Goal: Task Accomplishment & Management: Use online tool/utility

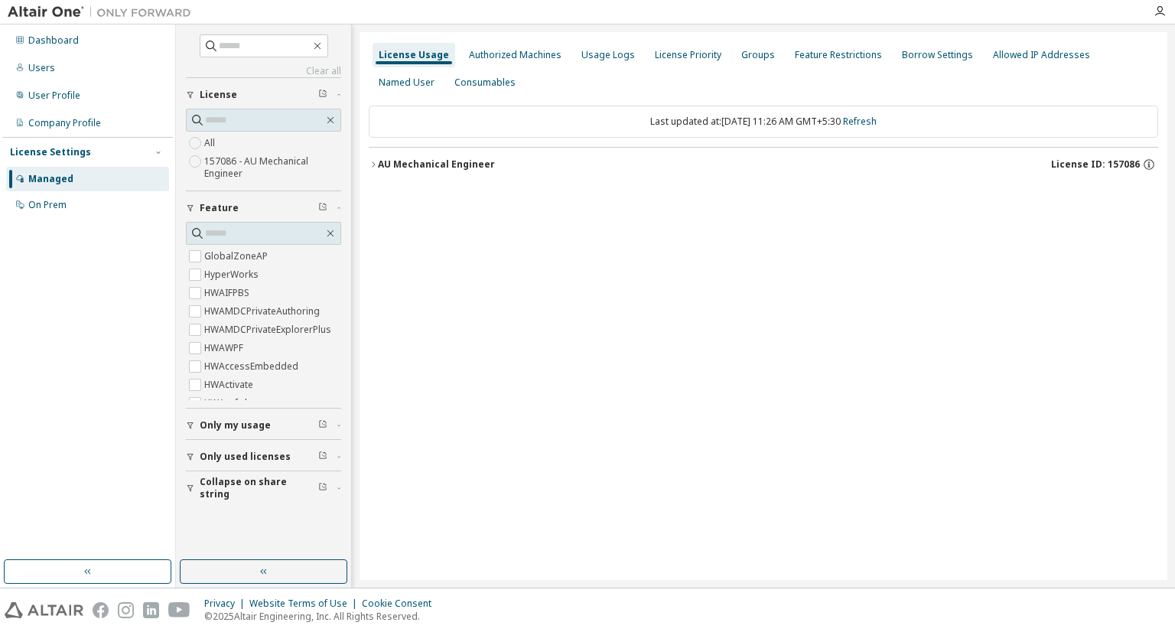
click at [442, 164] on div "AU Mechanical Engineer" at bounding box center [436, 164] width 117 height 12
click at [440, 164] on div "AU Mechanical Engineer" at bounding box center [436, 164] width 117 height 12
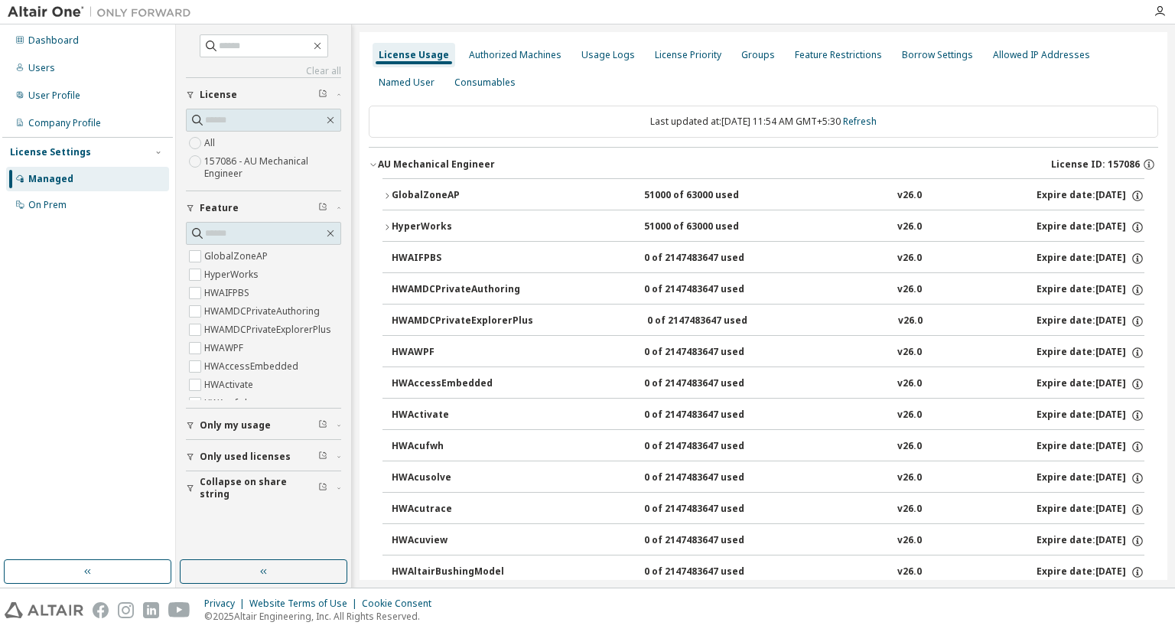
click at [450, 189] on div "GlobalZoneAP" at bounding box center [461, 196] width 138 height 14
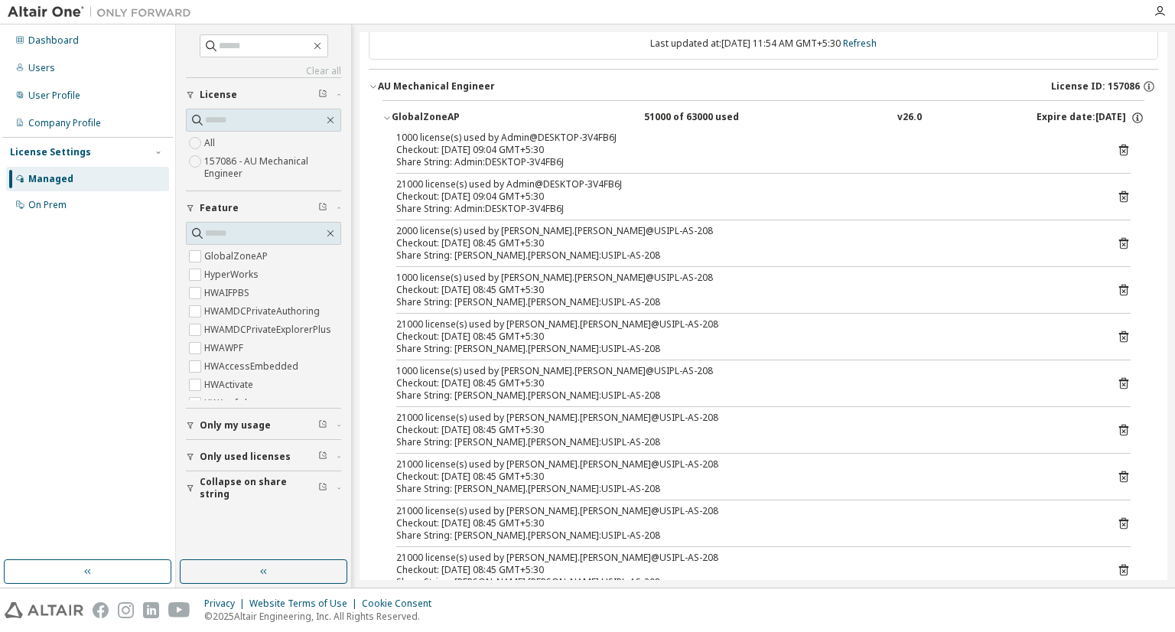
scroll to position [76, 0]
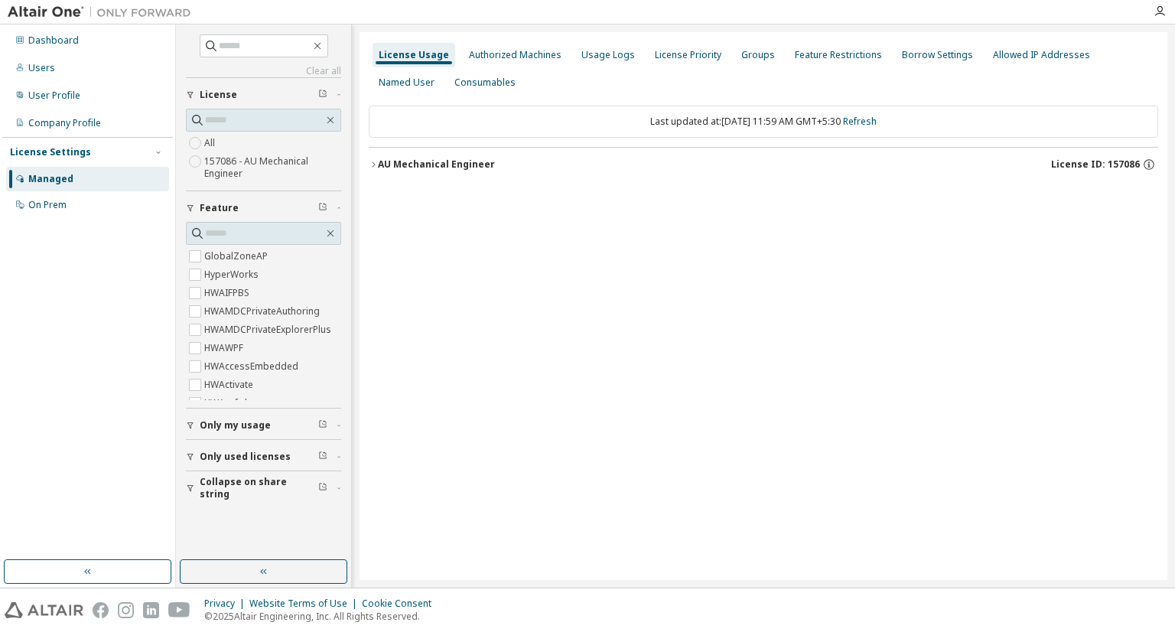
click at [411, 165] on div "AU Mechanical Engineer" at bounding box center [436, 164] width 117 height 12
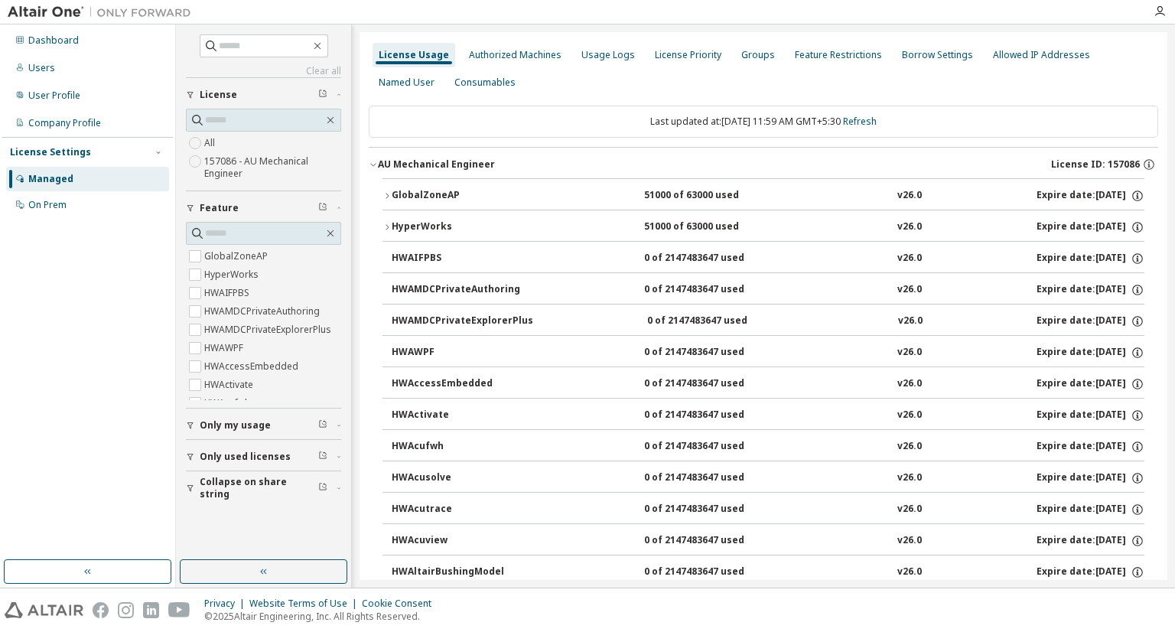
click at [414, 184] on button "GlobalZoneAP 51000 of 63000 used v26.0 Expire date: [DATE]" at bounding box center [763, 196] width 762 height 34
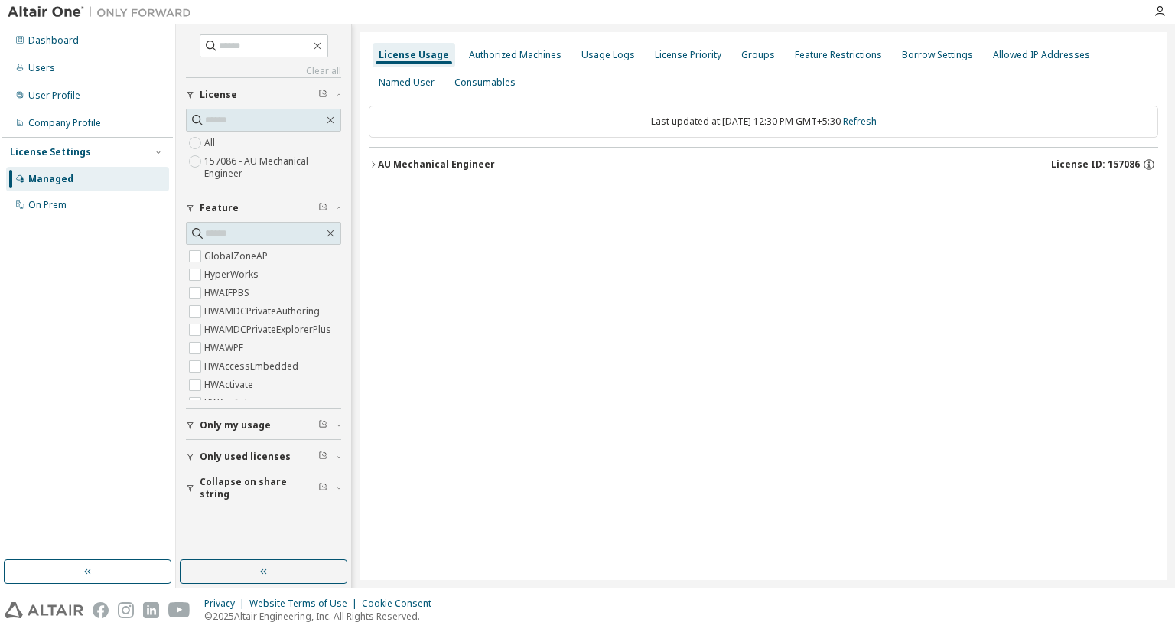
click at [453, 160] on div "AU Mechanical Engineer" at bounding box center [436, 164] width 117 height 12
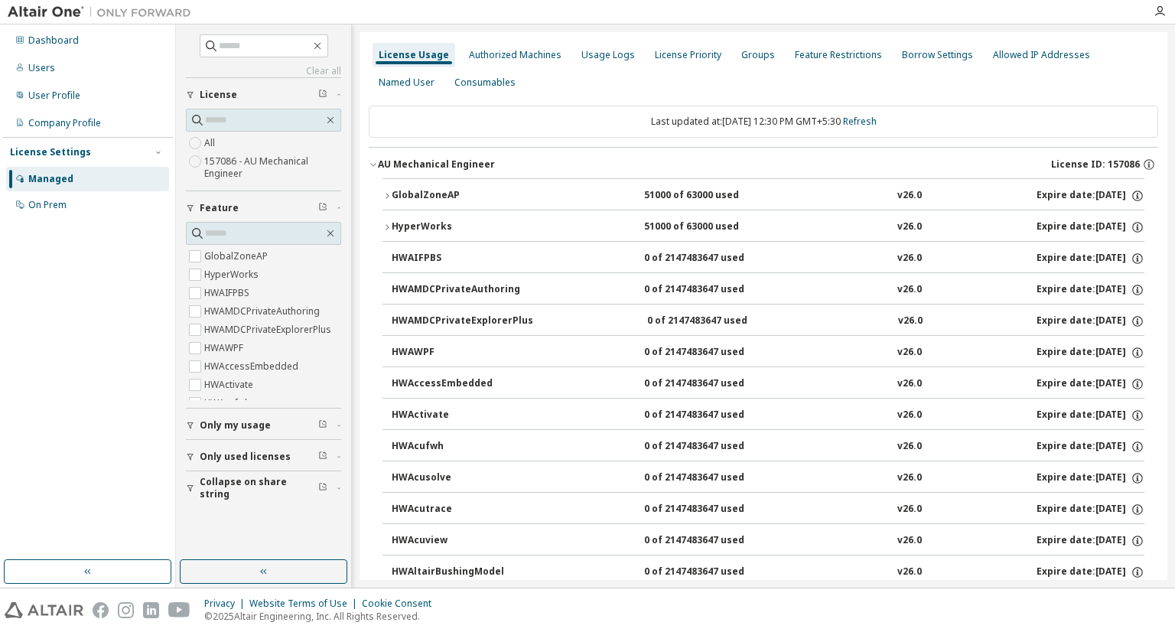
click at [444, 200] on div "GlobalZoneAP" at bounding box center [461, 196] width 138 height 14
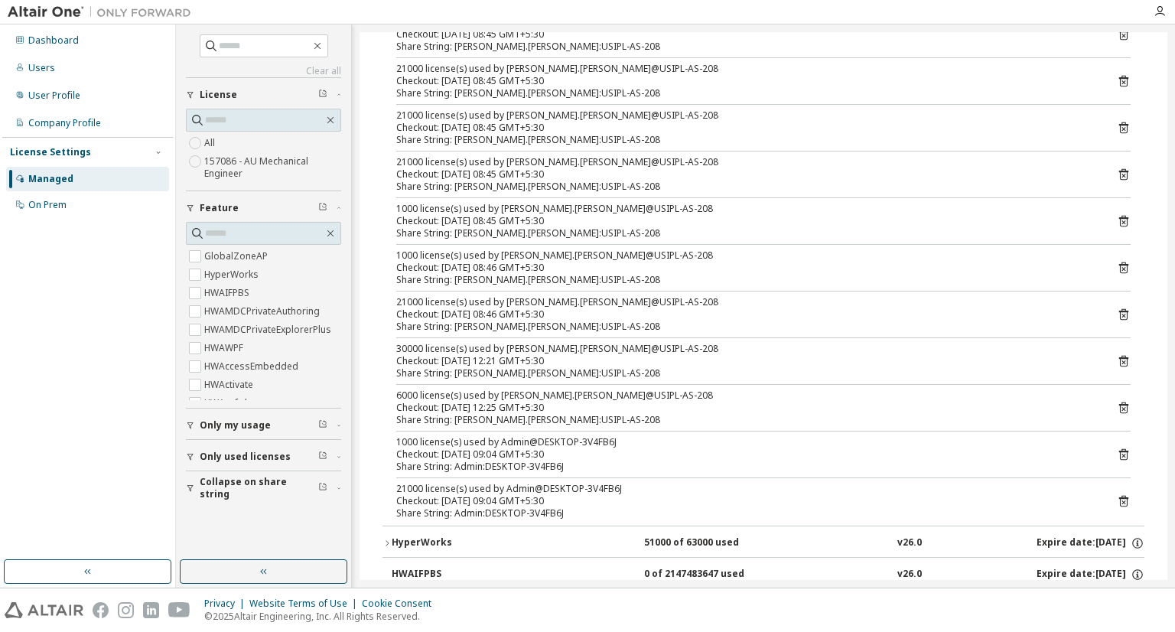
scroll to position [382, 0]
click at [1119, 450] on icon at bounding box center [1123, 452] width 14 height 14
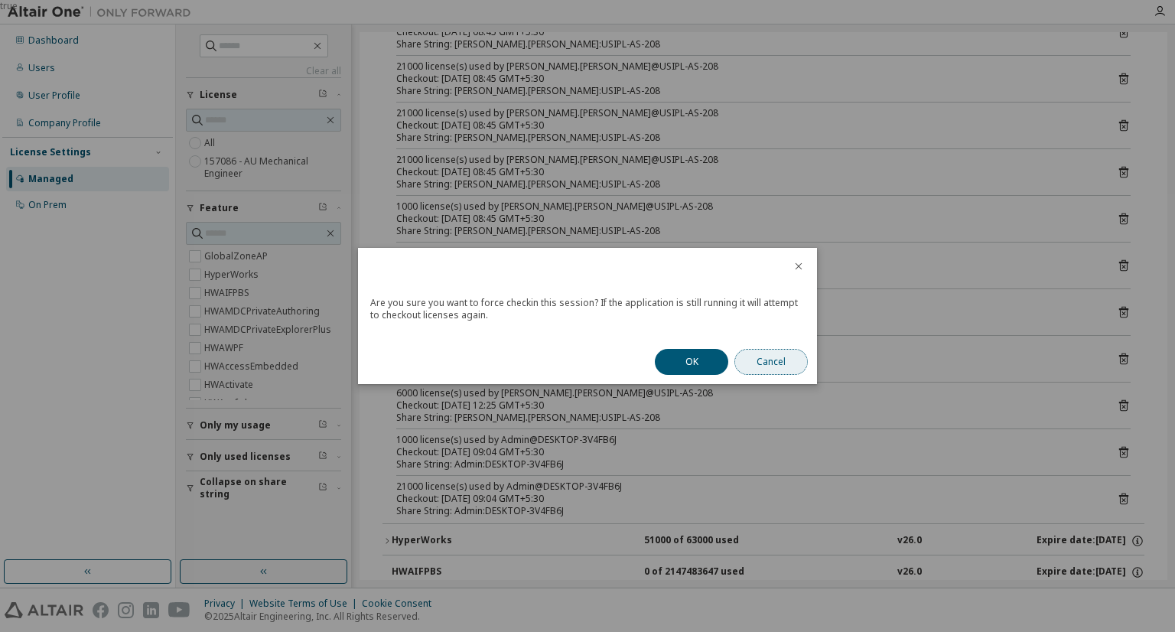
click at [798, 359] on button "Cancel" at bounding box center [770, 362] width 73 height 26
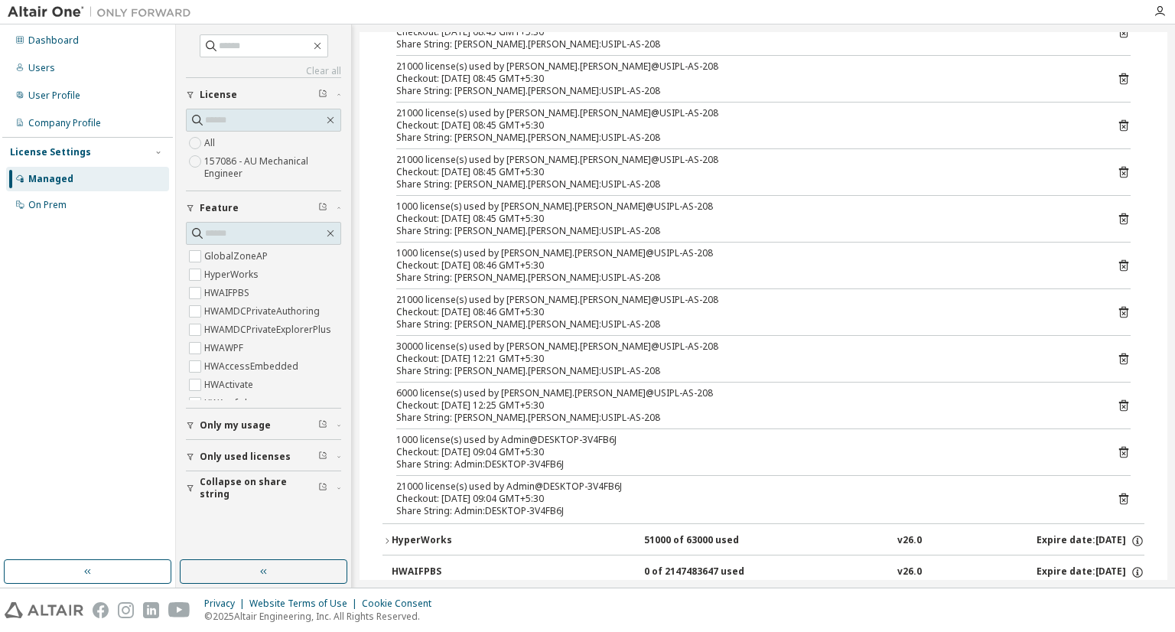
click at [1116, 449] on icon at bounding box center [1123, 452] width 14 height 14
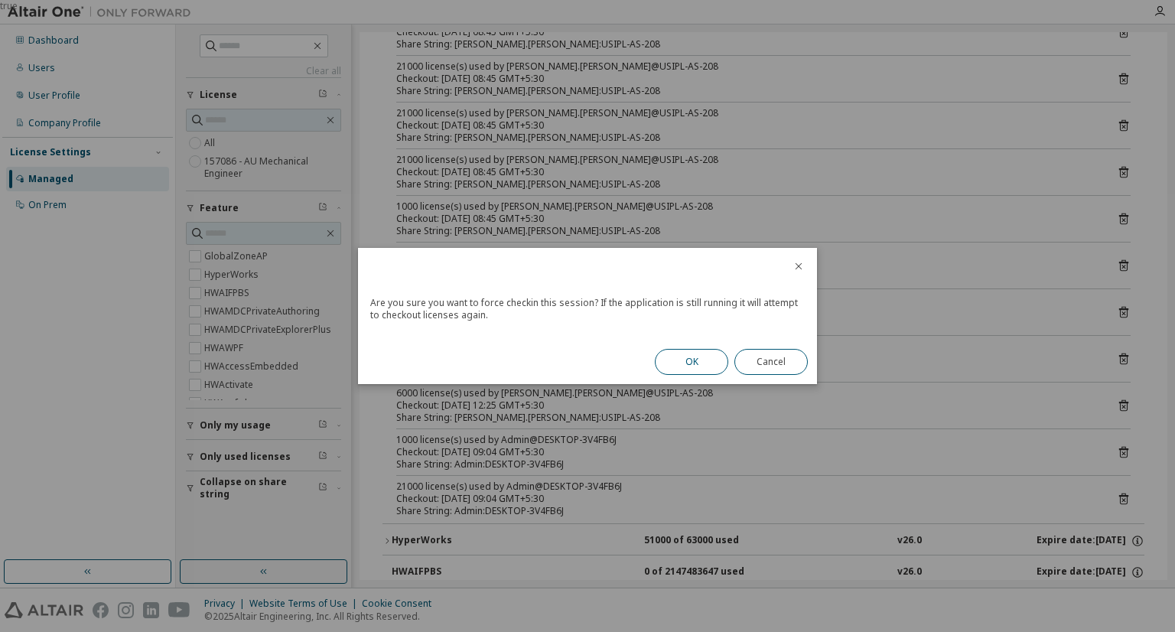
click at [700, 356] on button "OK" at bounding box center [691, 362] width 73 height 26
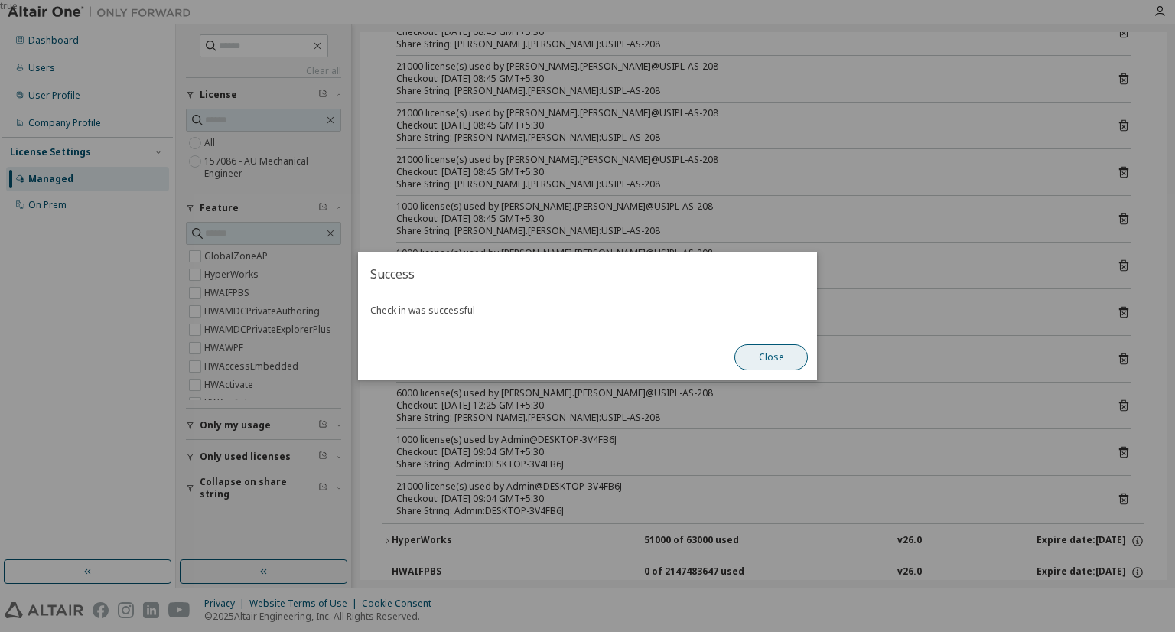
click at [791, 352] on button "Close" at bounding box center [770, 357] width 73 height 26
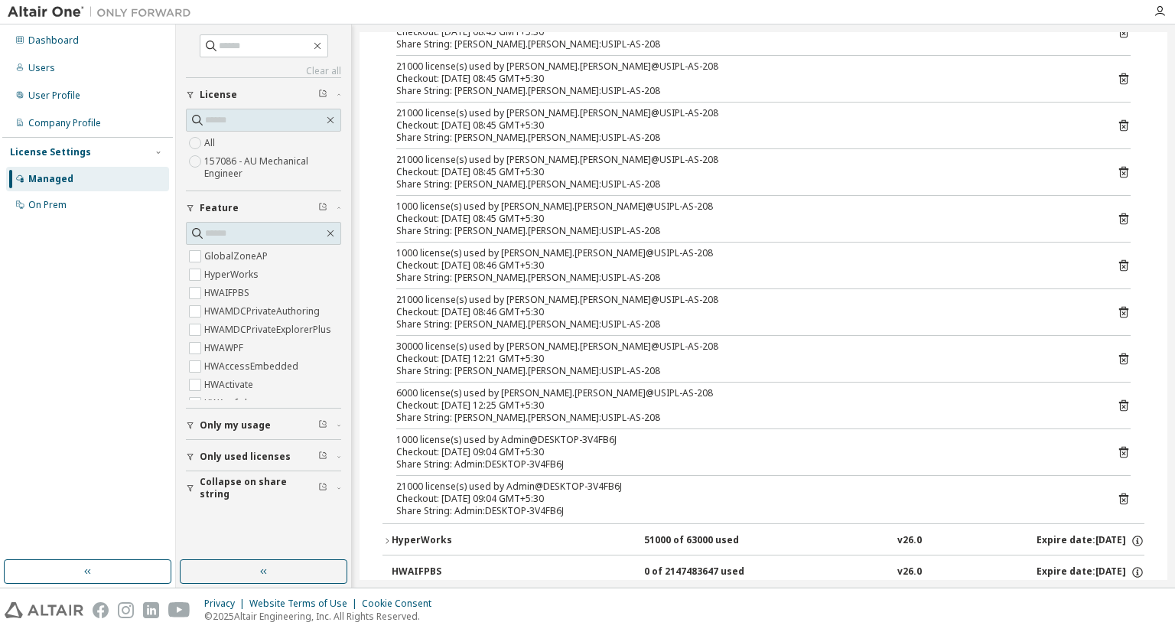
scroll to position [0, 0]
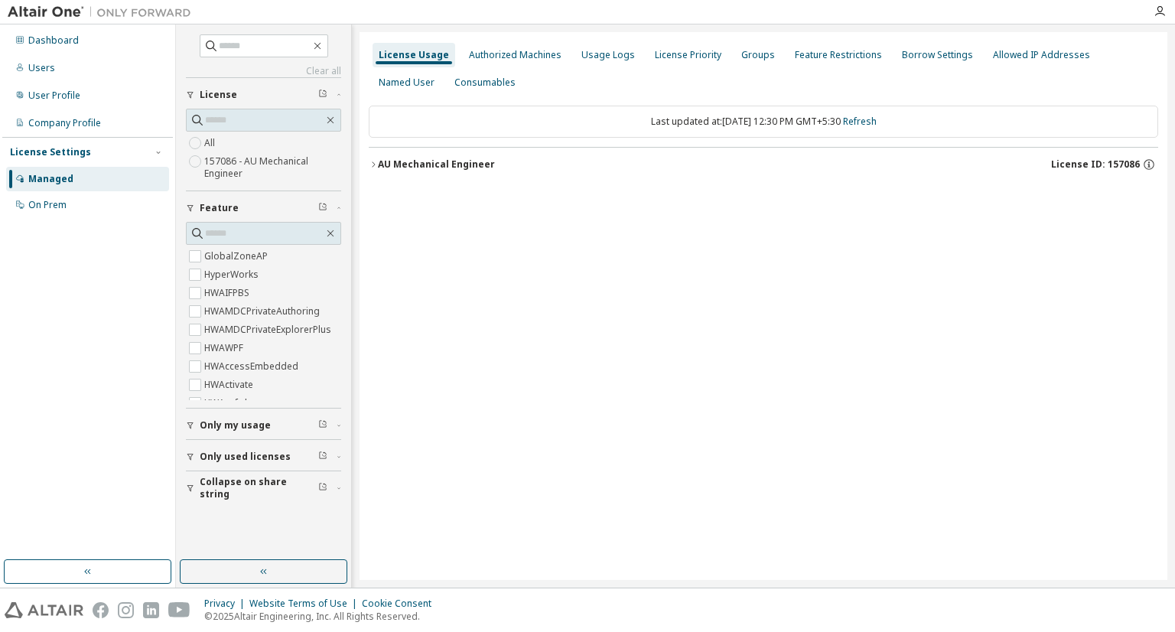
click at [491, 167] on div "AU Mechanical Engineer License ID: 157086" at bounding box center [768, 165] width 780 height 14
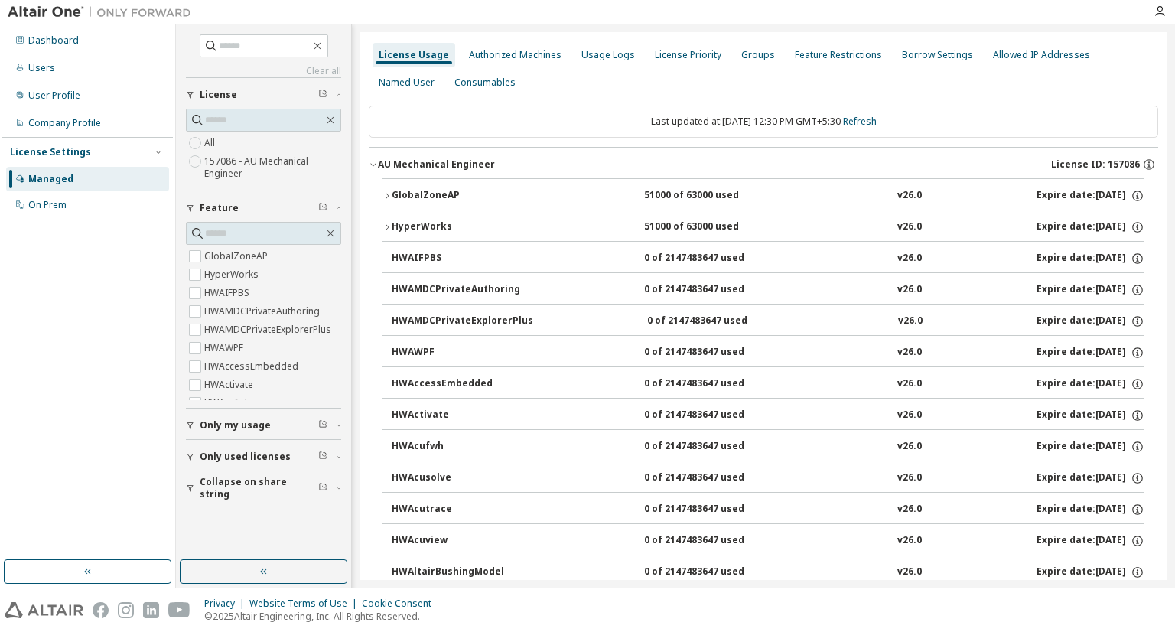
click at [651, 183] on button "GlobalZoneAP 51000 of 63000 used v26.0 Expire date: [DATE]" at bounding box center [763, 196] width 762 height 34
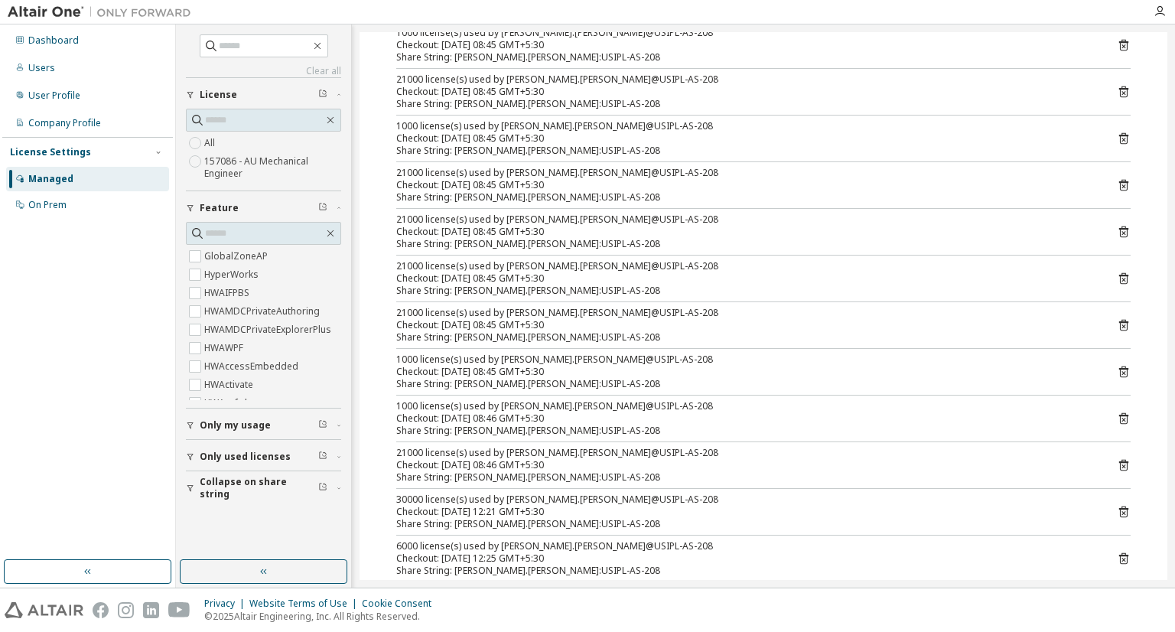
scroll to position [153, 0]
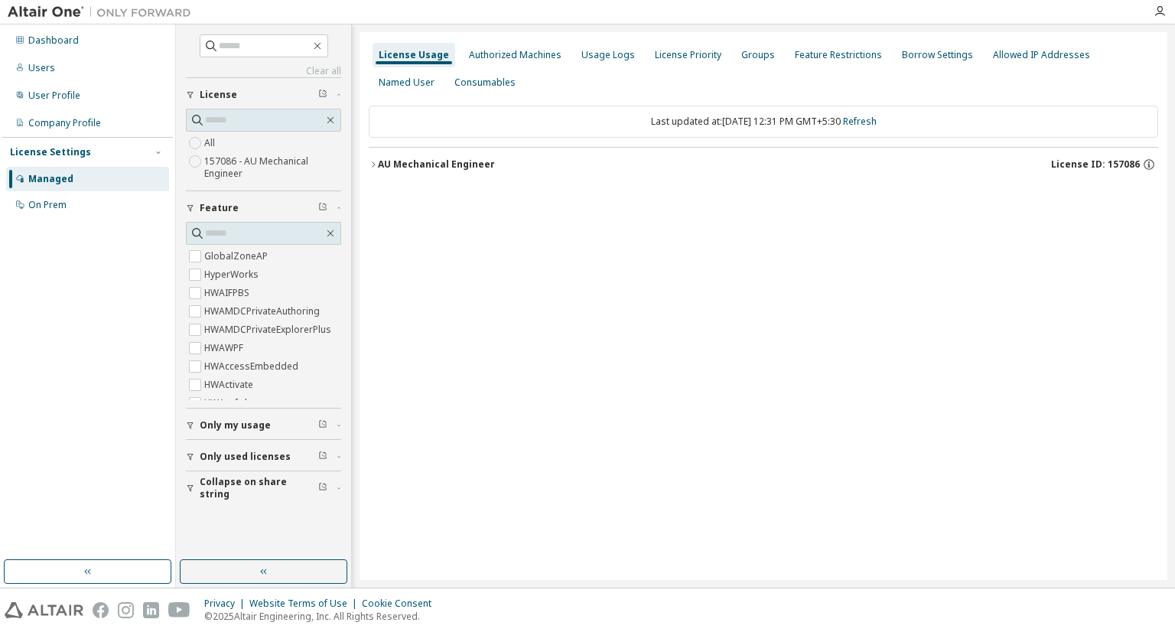
click at [410, 158] on div "AU Mechanical Engineer" at bounding box center [436, 164] width 117 height 12
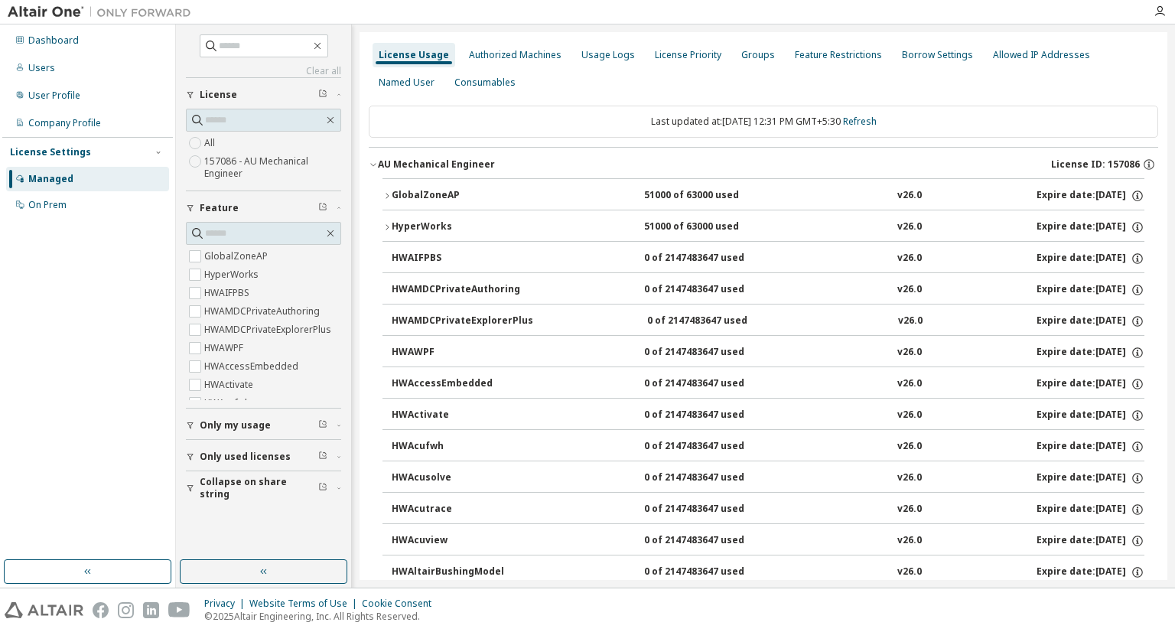
click at [431, 192] on div "GlobalZoneAP" at bounding box center [461, 196] width 138 height 14
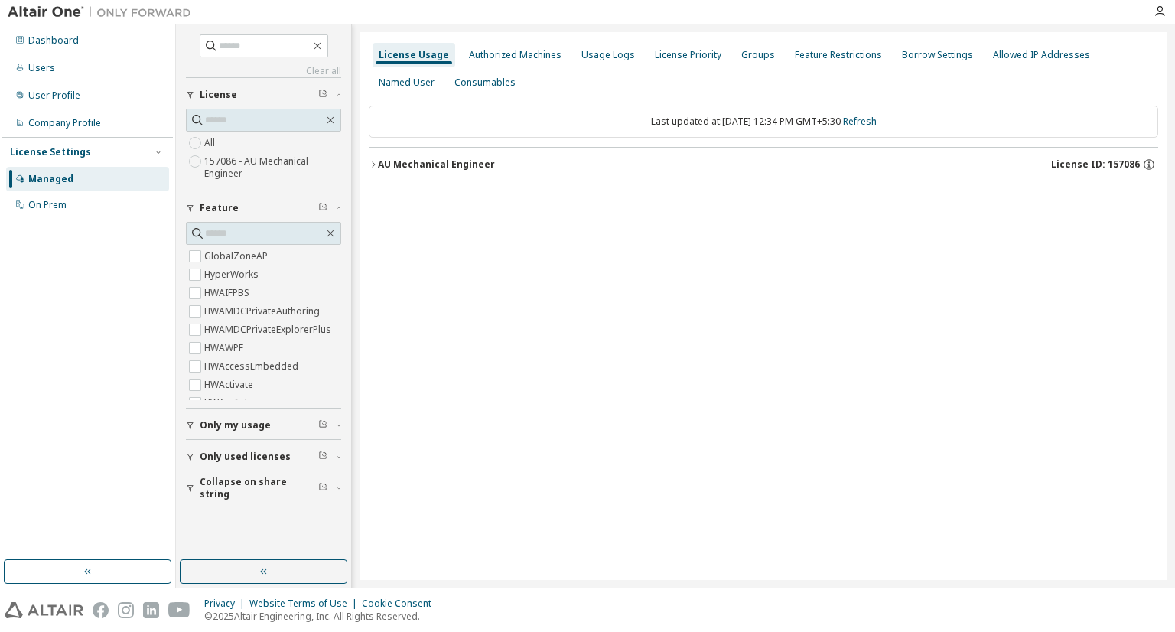
click at [422, 168] on div "AU Mechanical Engineer" at bounding box center [436, 164] width 117 height 12
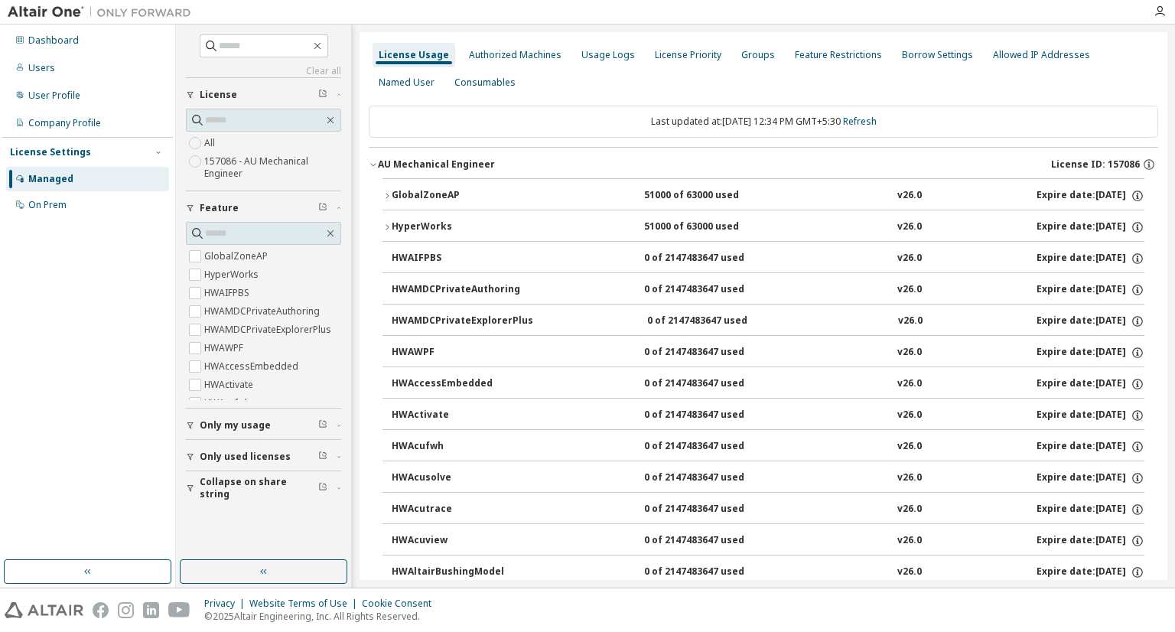
click at [471, 191] on div "GlobalZoneAP" at bounding box center [461, 196] width 138 height 14
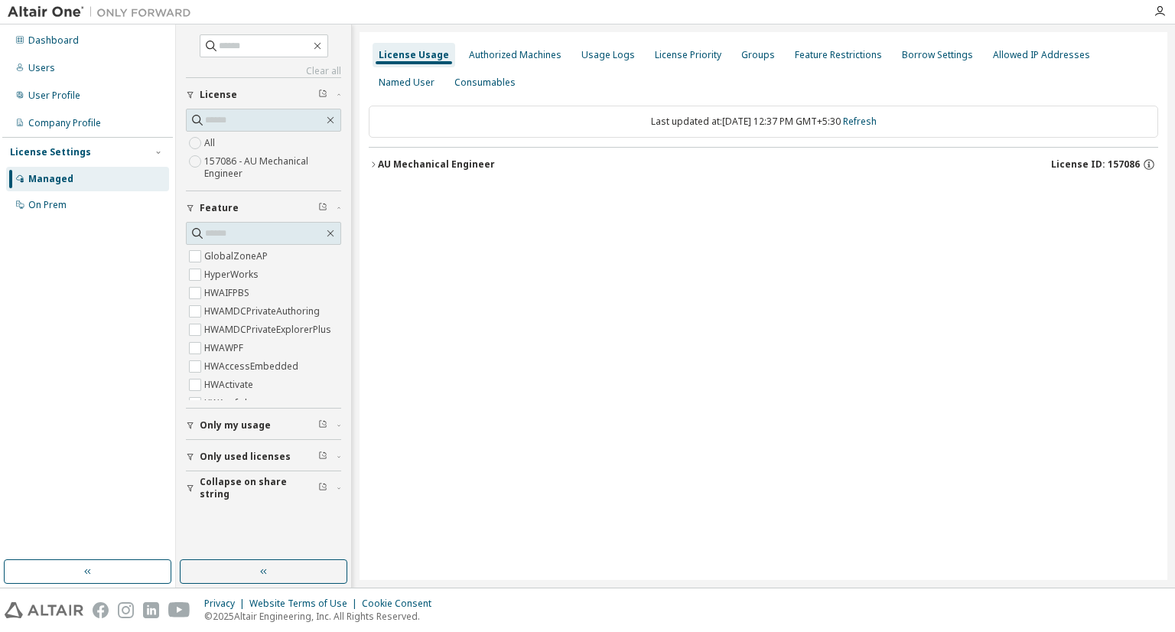
click at [375, 163] on icon "button" at bounding box center [373, 164] width 9 height 9
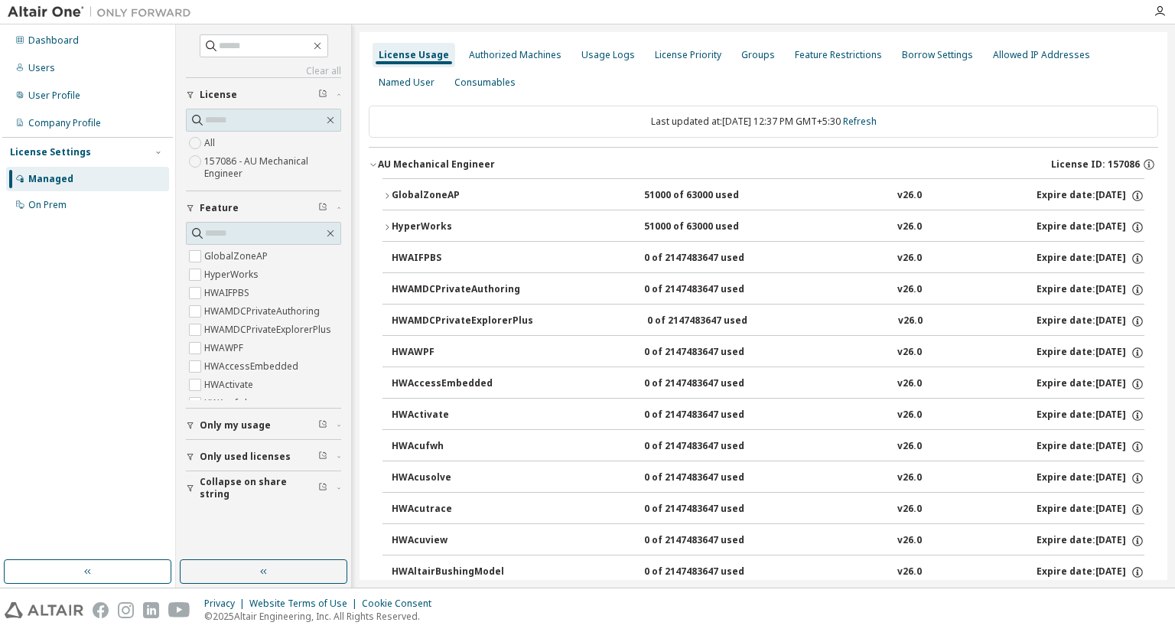
click at [382, 224] on icon "button" at bounding box center [386, 227] width 9 height 9
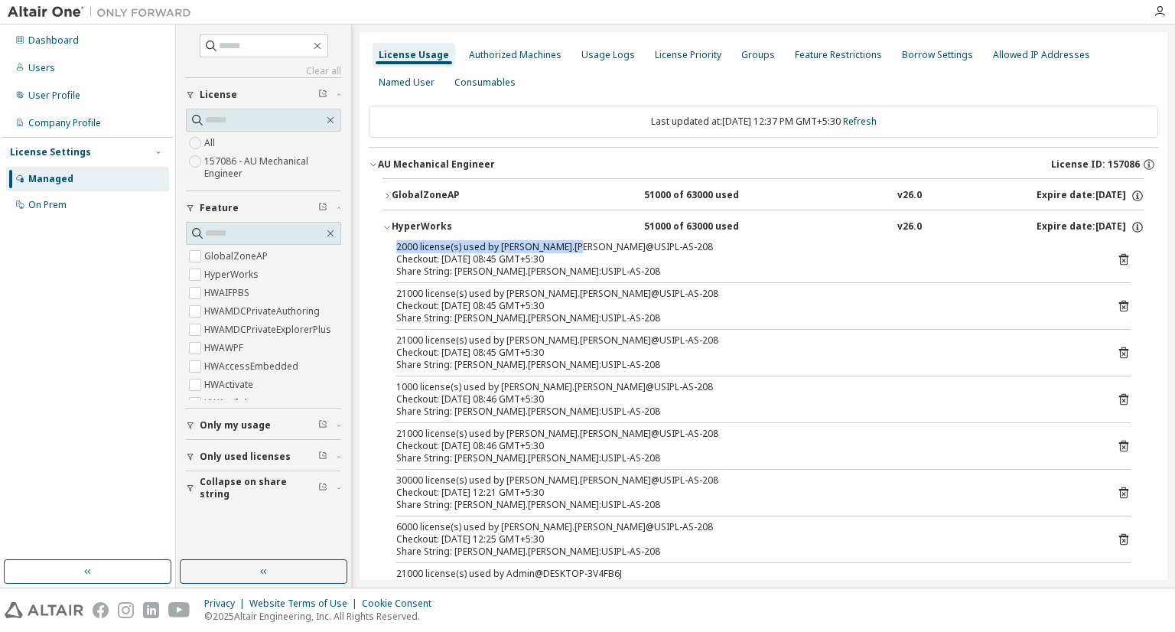
drag, startPoint x: 388, startPoint y: 249, endPoint x: 572, endPoint y: 243, distance: 183.6
click at [572, 243] on div "2000 license(s) used by sarthak.malhotra@USIPL-AS-208 Checkout: 2025-10-07 08:4…" at bounding box center [763, 472] width 762 height 463
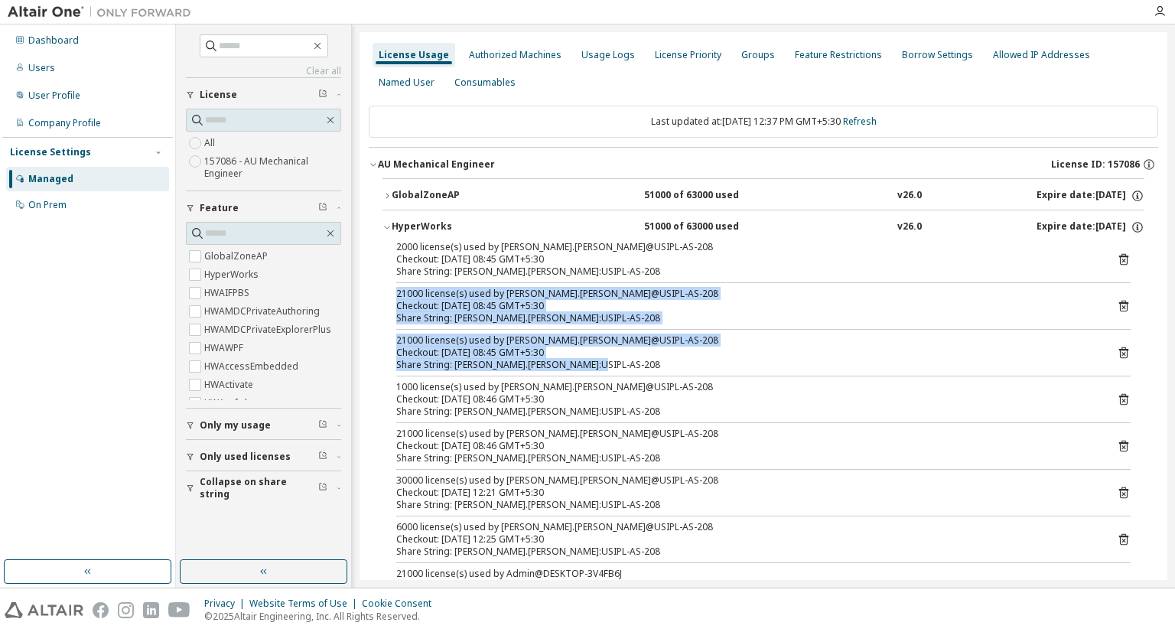
drag, startPoint x: 604, startPoint y: 369, endPoint x: 387, endPoint y: 294, distance: 230.0
click at [387, 294] on div "2000 license(s) used by sarthak.malhotra@USIPL-AS-208 Checkout: 2025-10-07 08:4…" at bounding box center [763, 472] width 762 height 463
click at [781, 294] on div "21000 license(s) used by [PERSON_NAME].[PERSON_NAME]@USIPL-AS-208" at bounding box center [744, 294] width 697 height 12
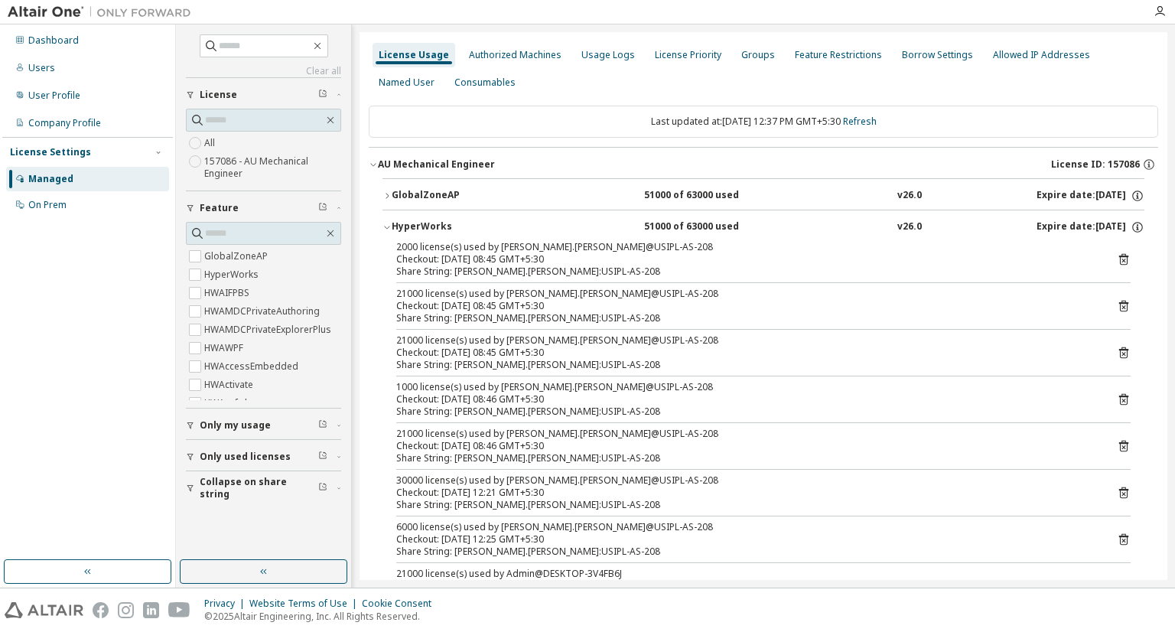
drag, startPoint x: 562, startPoint y: 236, endPoint x: 719, endPoint y: 281, distance: 162.9
click at [547, 322] on div "HyperWorks 51000 of 63000 used v26.0 Expire date: 2025-12-25 2000 license(s) us…" at bounding box center [763, 457] width 762 height 494
click at [518, 248] on div "2000 license(s) used by [PERSON_NAME].[PERSON_NAME]@USIPL-AS-208" at bounding box center [744, 247] width 697 height 12
click at [1118, 259] on icon at bounding box center [1123, 259] width 14 height 14
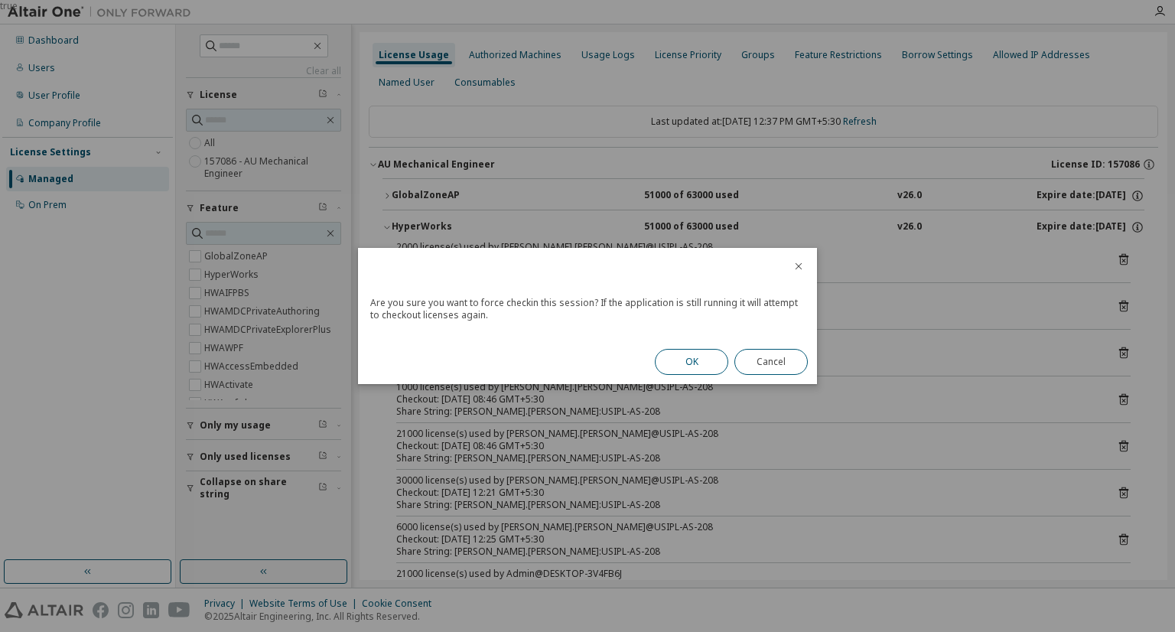
click at [696, 362] on button "OK" at bounding box center [691, 362] width 73 height 26
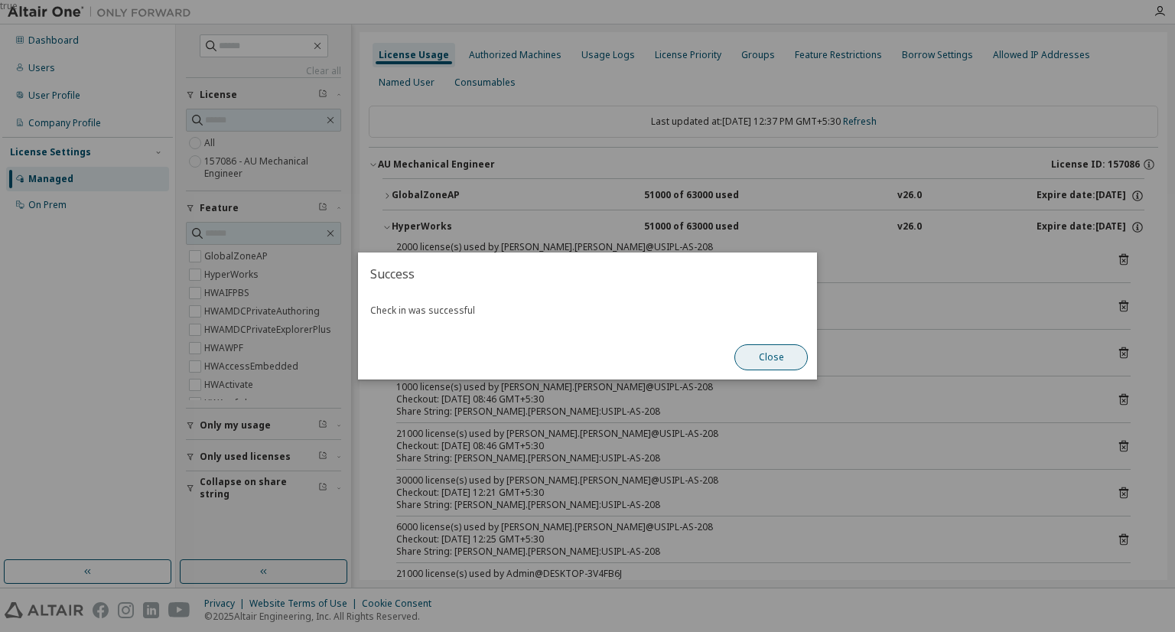
click at [759, 362] on button "Close" at bounding box center [770, 357] width 73 height 26
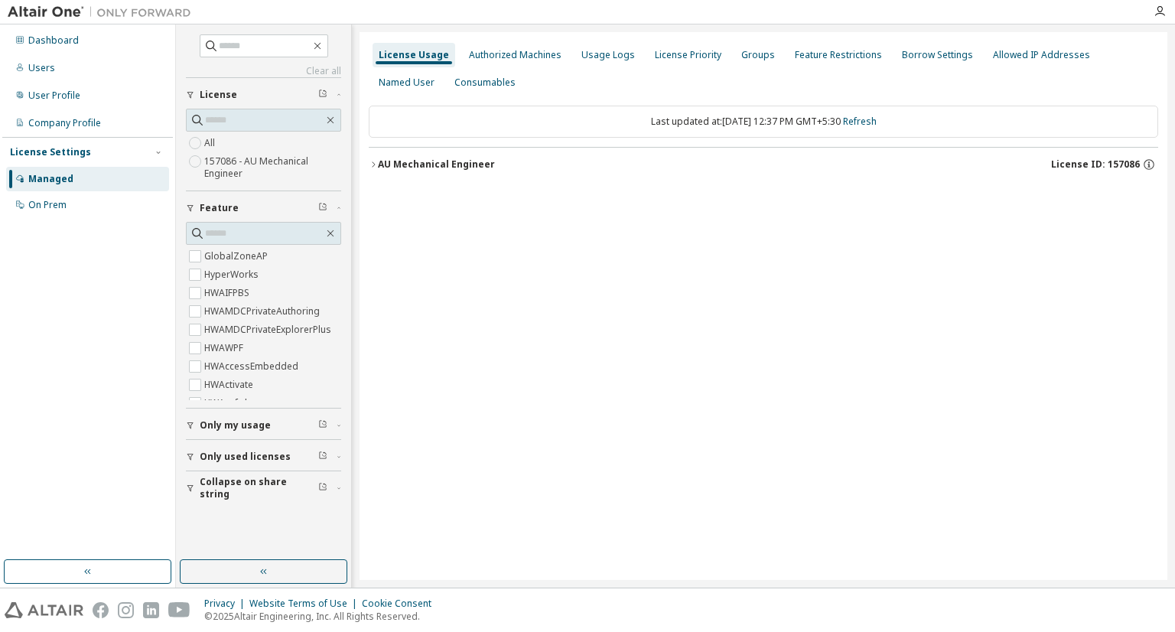
click at [366, 163] on div "License Usage Authorized Machines Usage Logs License Priority Groups Feature Re…" at bounding box center [763, 306] width 808 height 548
click at [375, 160] on icon "button" at bounding box center [373, 164] width 9 height 9
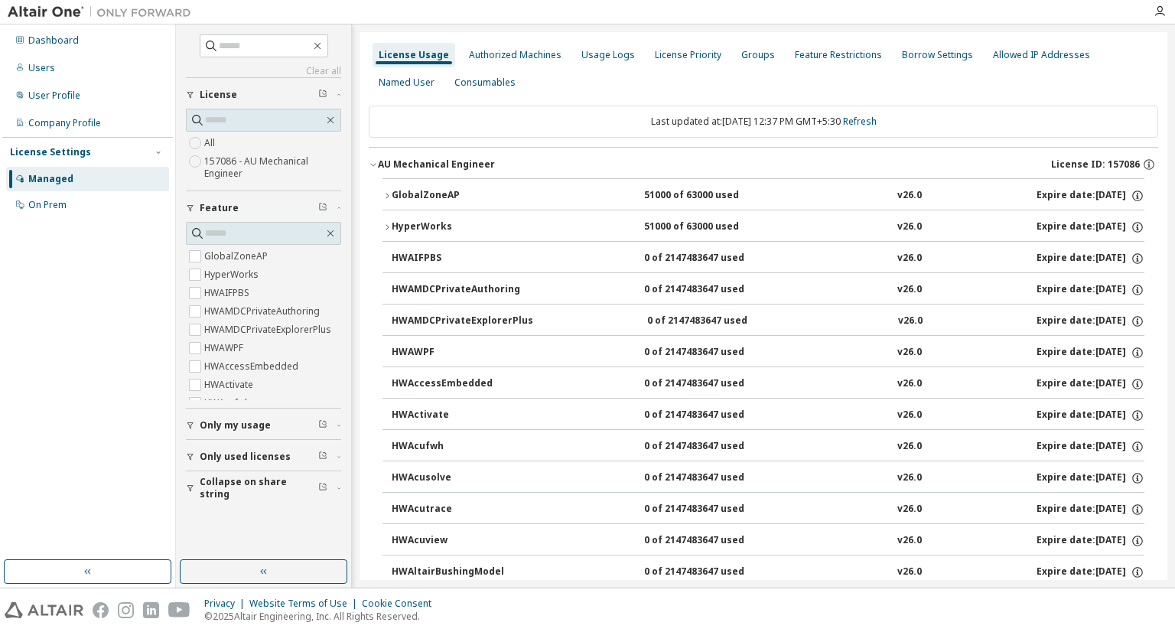
click at [392, 230] on div "HyperWorks" at bounding box center [461, 227] width 138 height 14
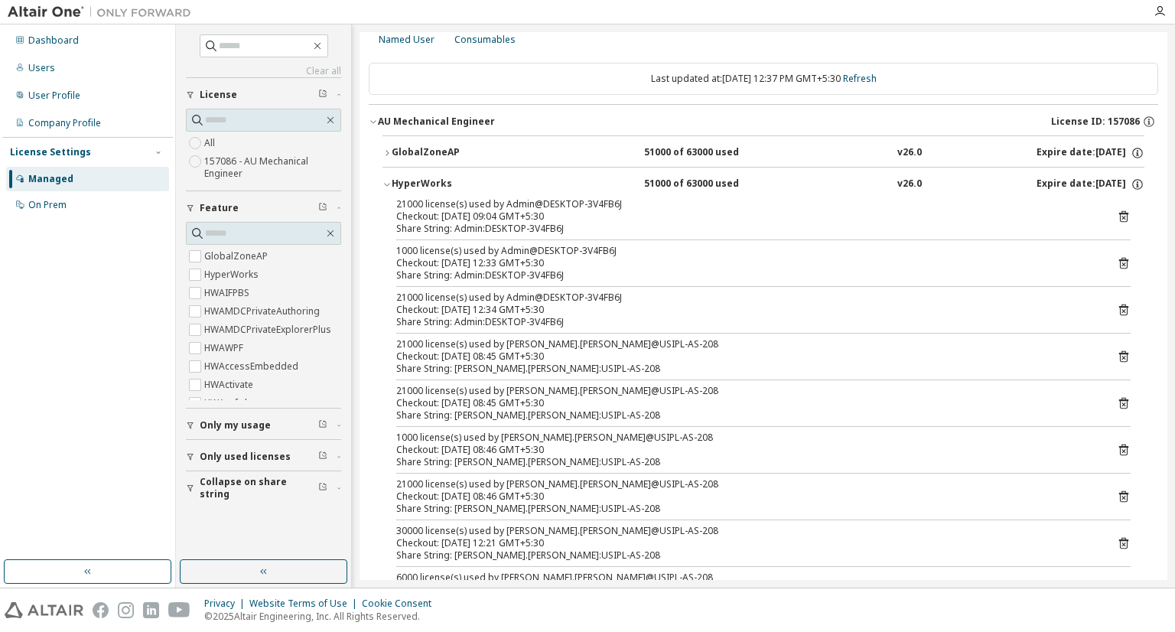
scroll to position [153, 0]
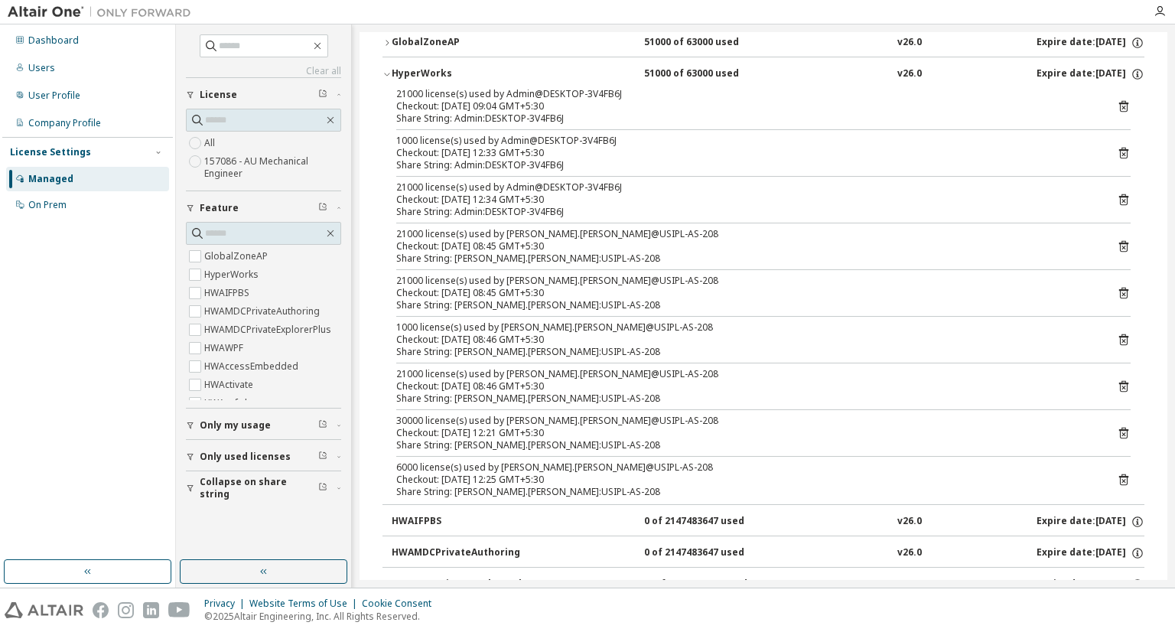
drag, startPoint x: 584, startPoint y: 434, endPoint x: 547, endPoint y: 434, distance: 37.5
click at [547, 434] on div "Checkout: [DATE] 12:21 GMT+5:30" at bounding box center [744, 433] width 697 height 12
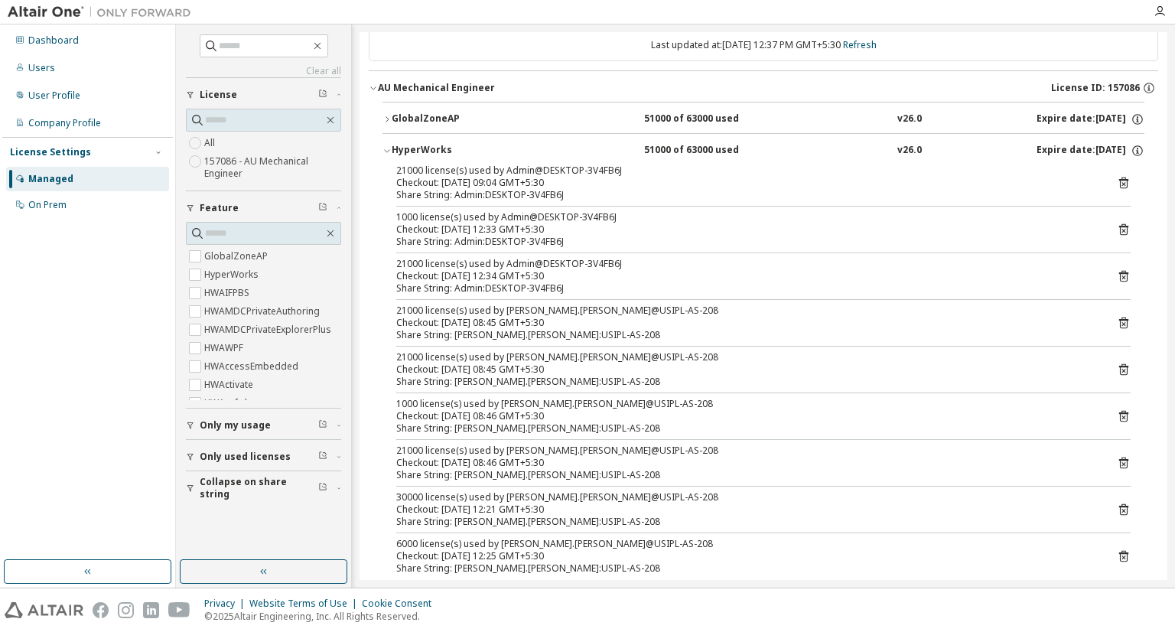
scroll to position [0, 0]
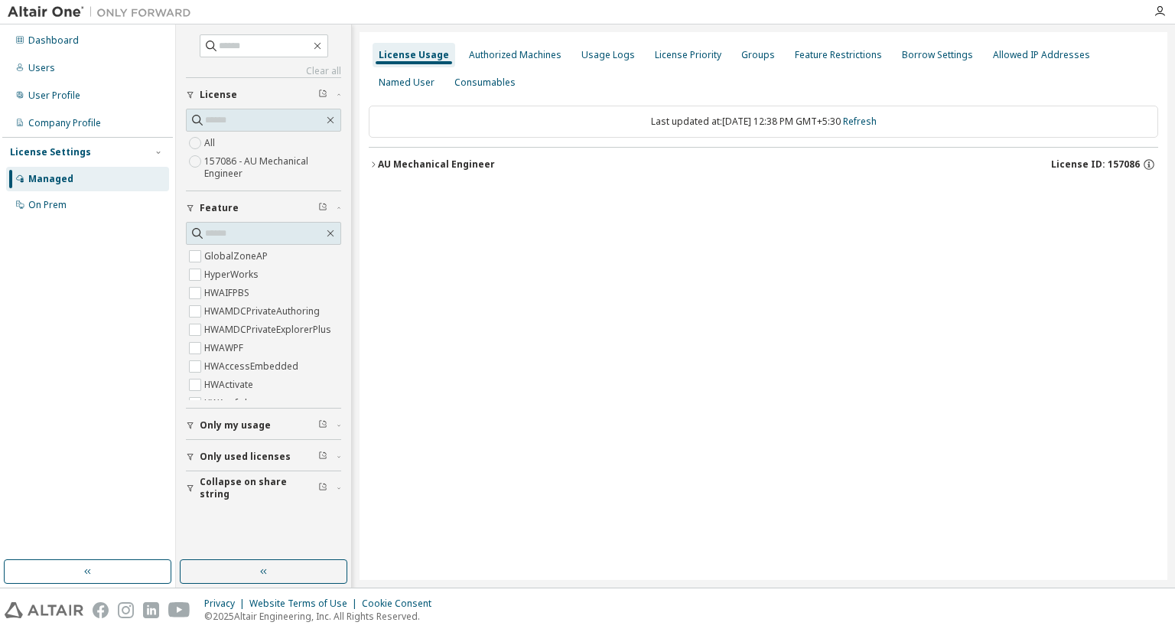
click at [411, 154] on button "AU Mechanical Engineer License ID: 157086" at bounding box center [763, 165] width 789 height 34
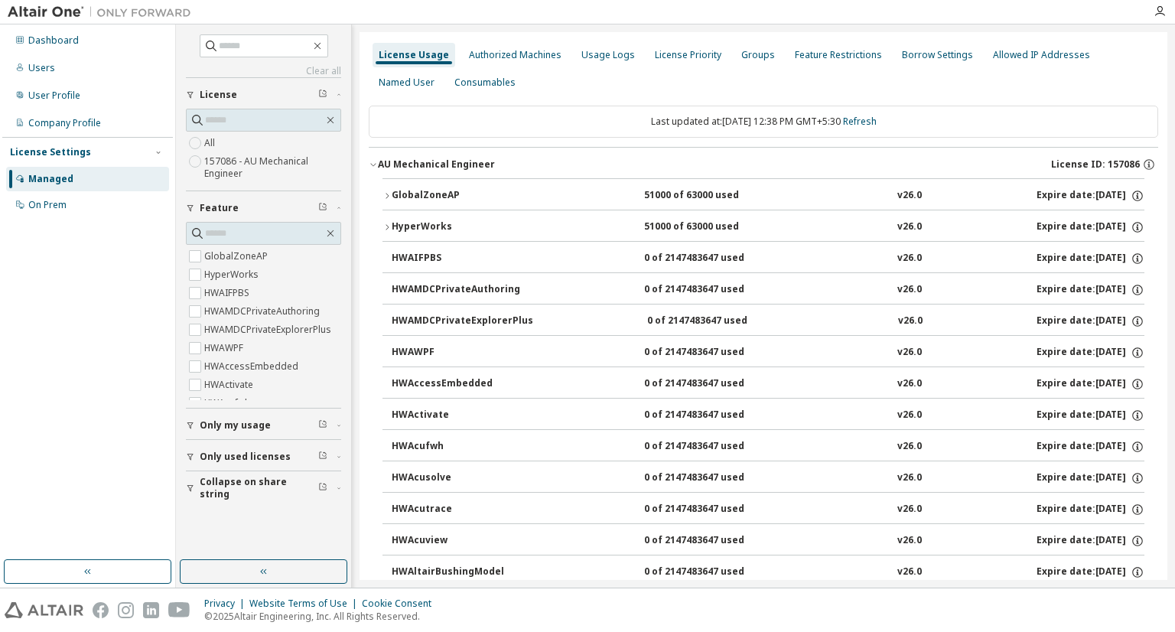
click at [428, 197] on div "GlobalZoneAP" at bounding box center [461, 196] width 138 height 14
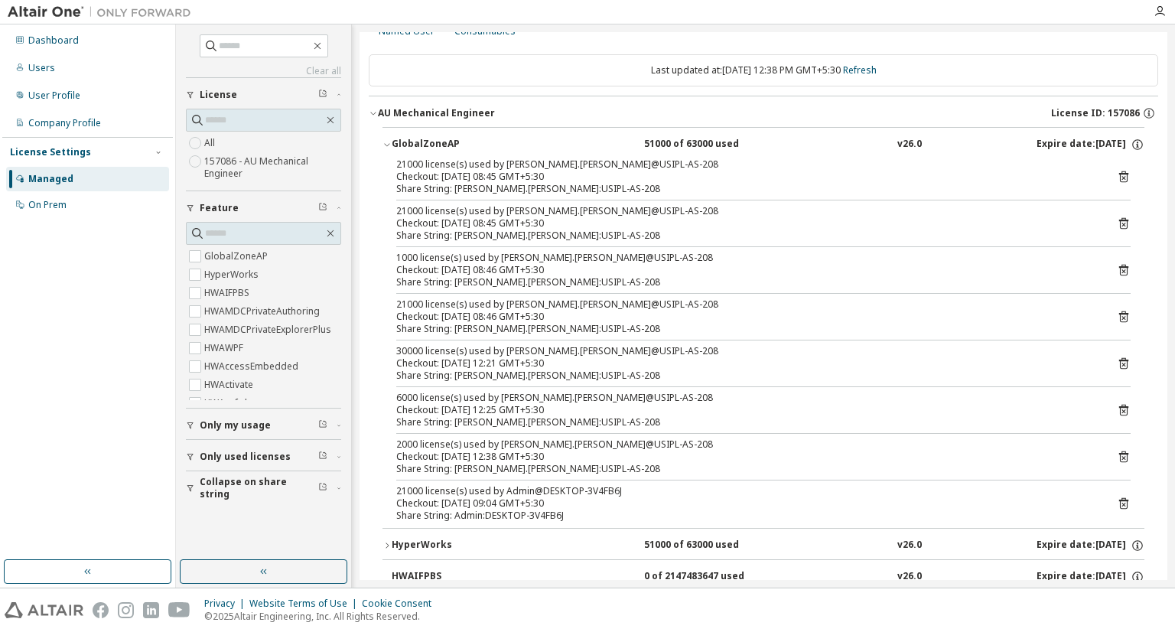
scroll to position [76, 0]
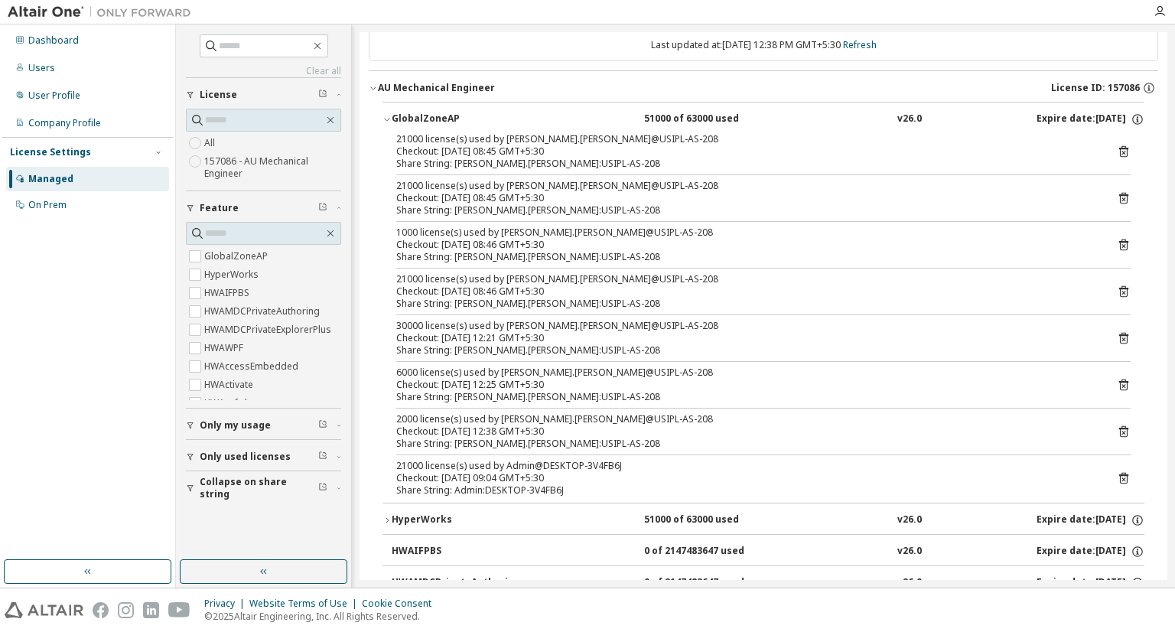
click at [1119, 477] on icon at bounding box center [1123, 478] width 9 height 11
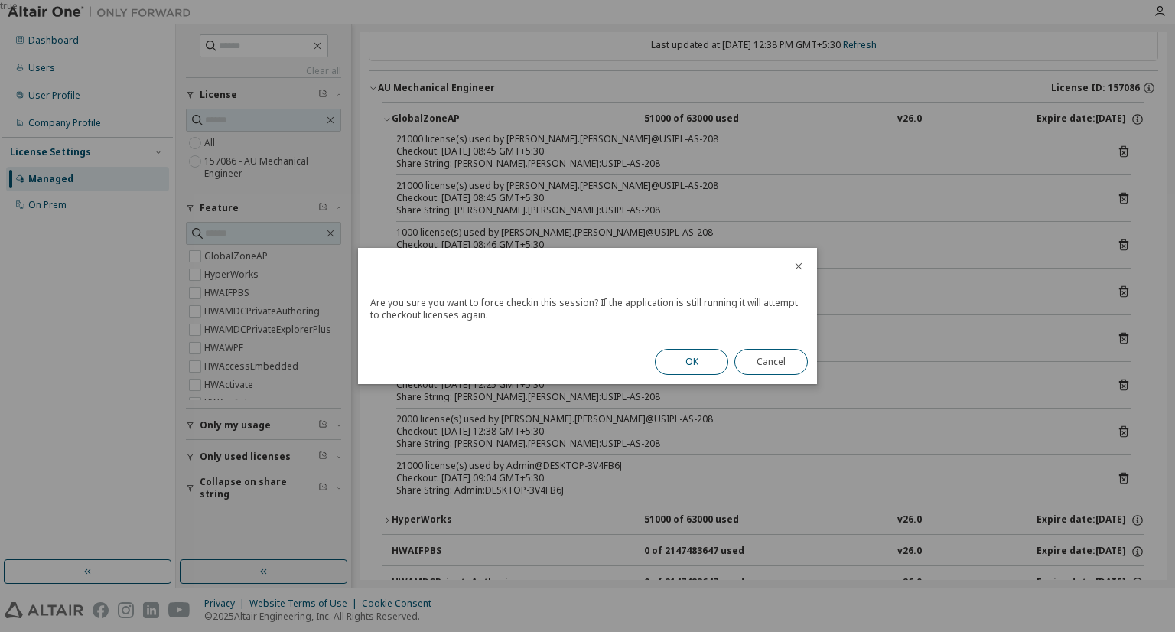
click at [707, 353] on button "OK" at bounding box center [691, 362] width 73 height 26
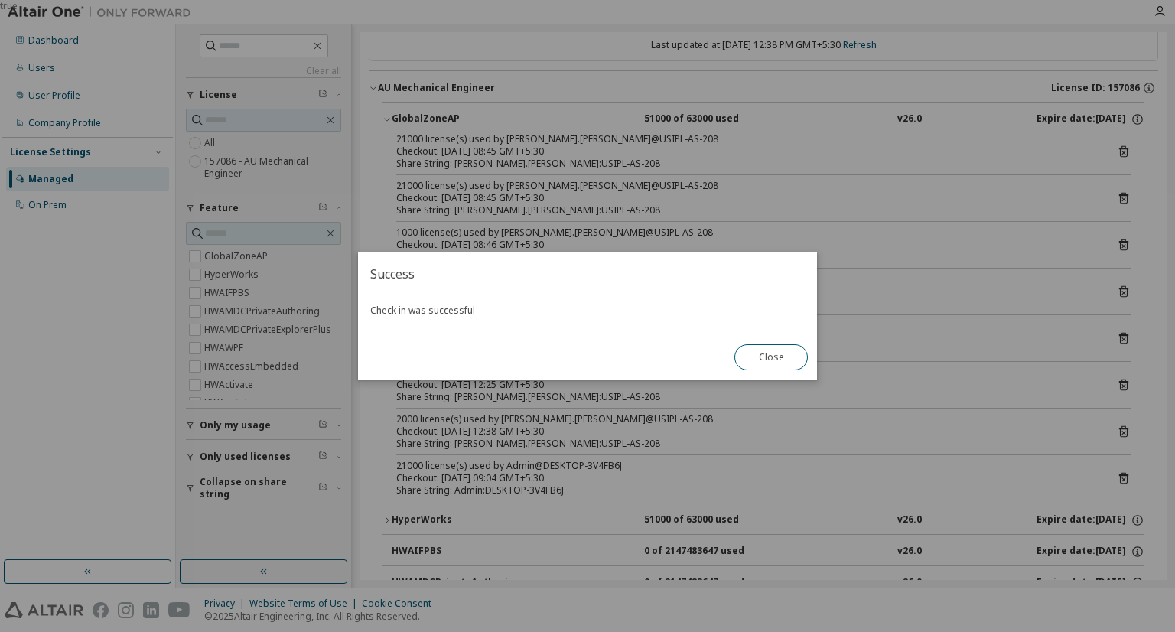
click at [778, 353] on button "Close" at bounding box center [770, 357] width 73 height 26
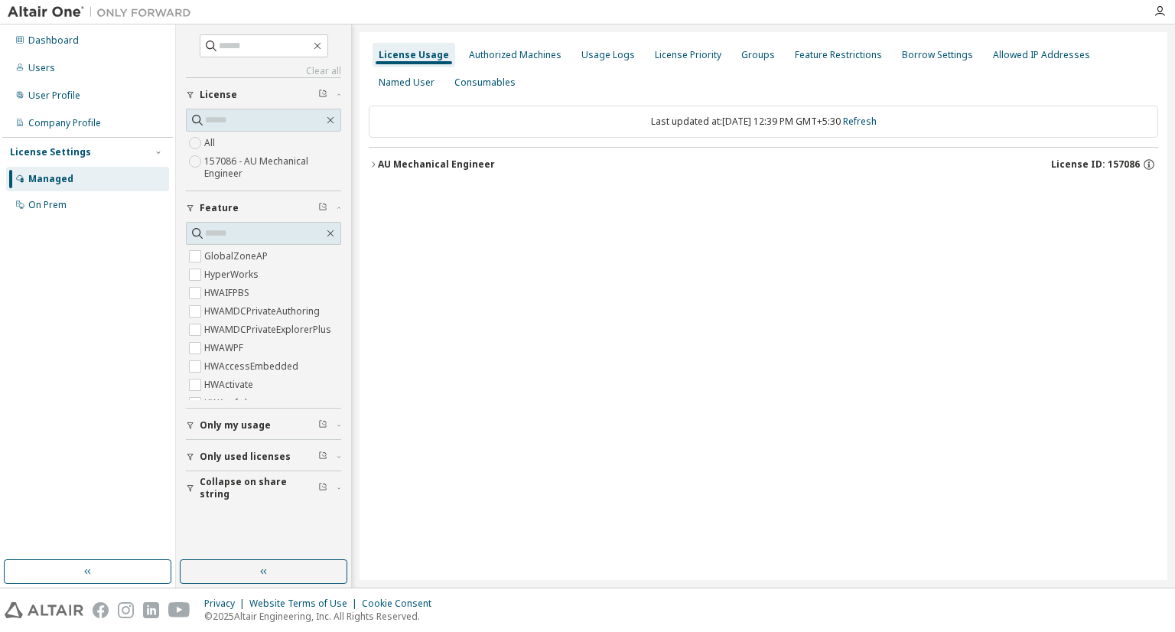
click at [422, 166] on div "AU Mechanical Engineer" at bounding box center [436, 164] width 117 height 12
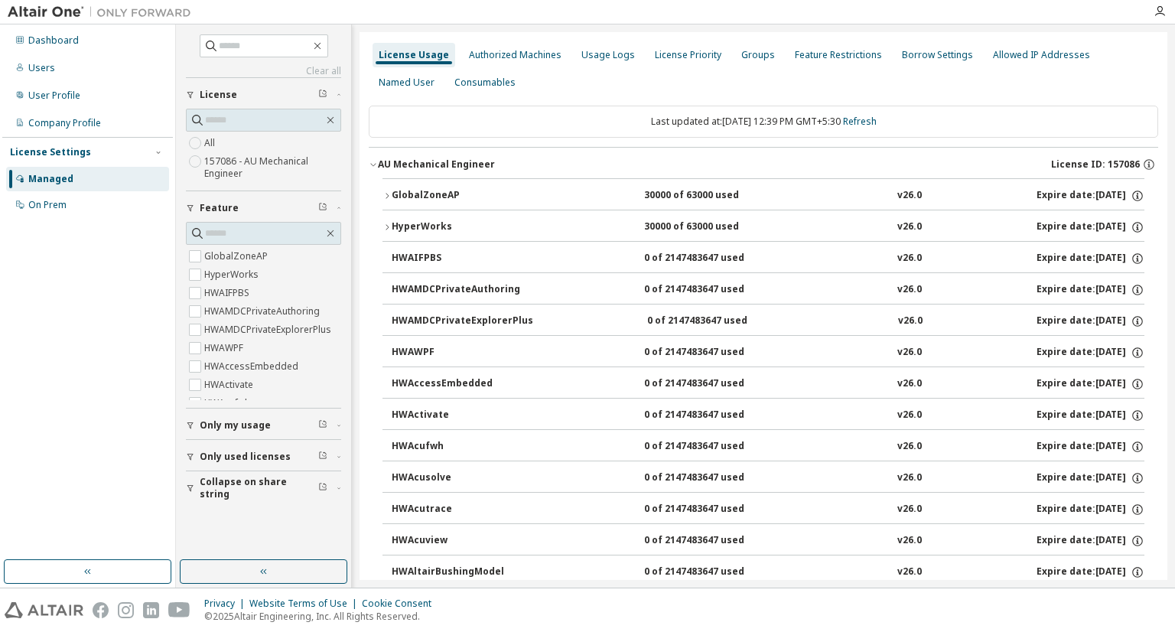
click at [432, 195] on div "GlobalZoneAP" at bounding box center [461, 196] width 138 height 14
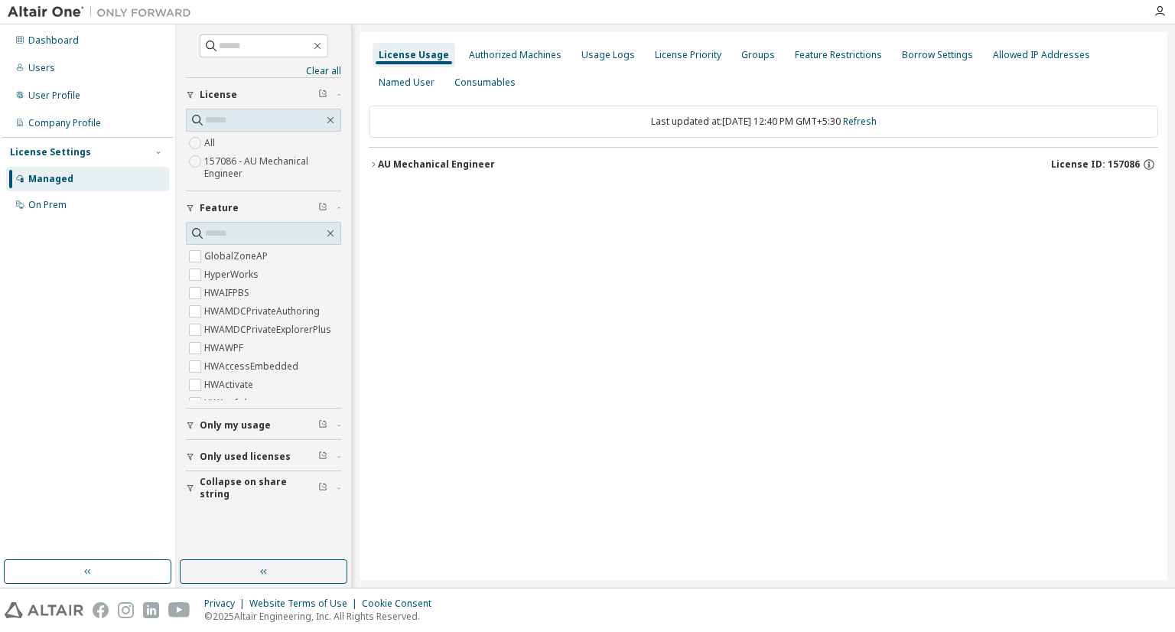
click at [371, 162] on icon "button" at bounding box center [373, 164] width 9 height 9
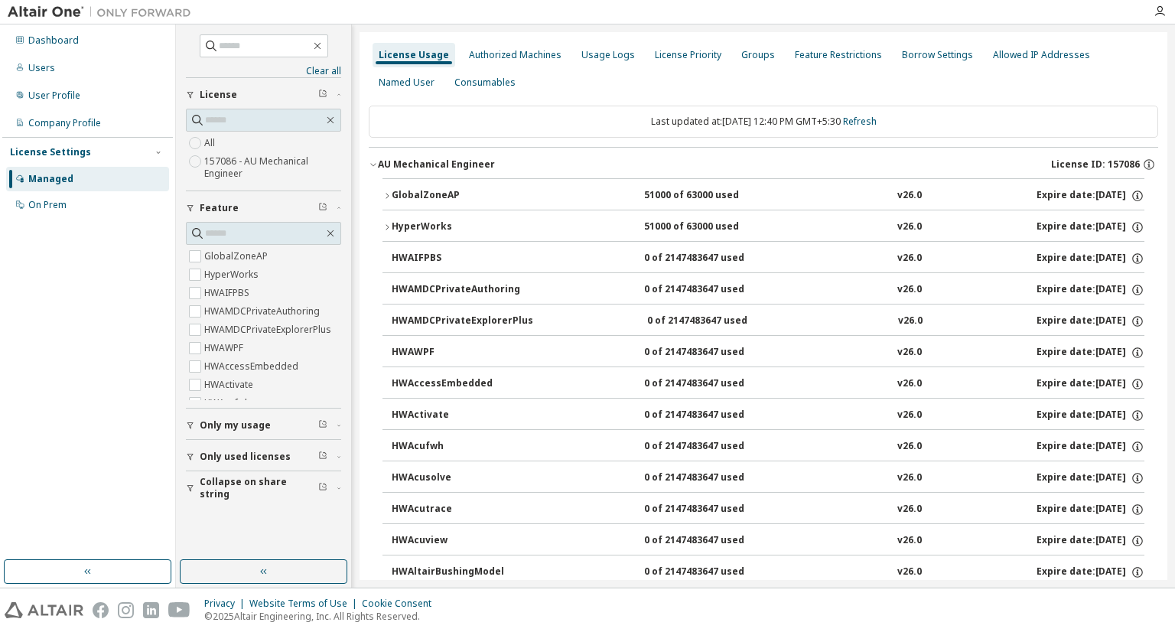
click at [411, 194] on div "GlobalZoneAP" at bounding box center [461, 196] width 138 height 14
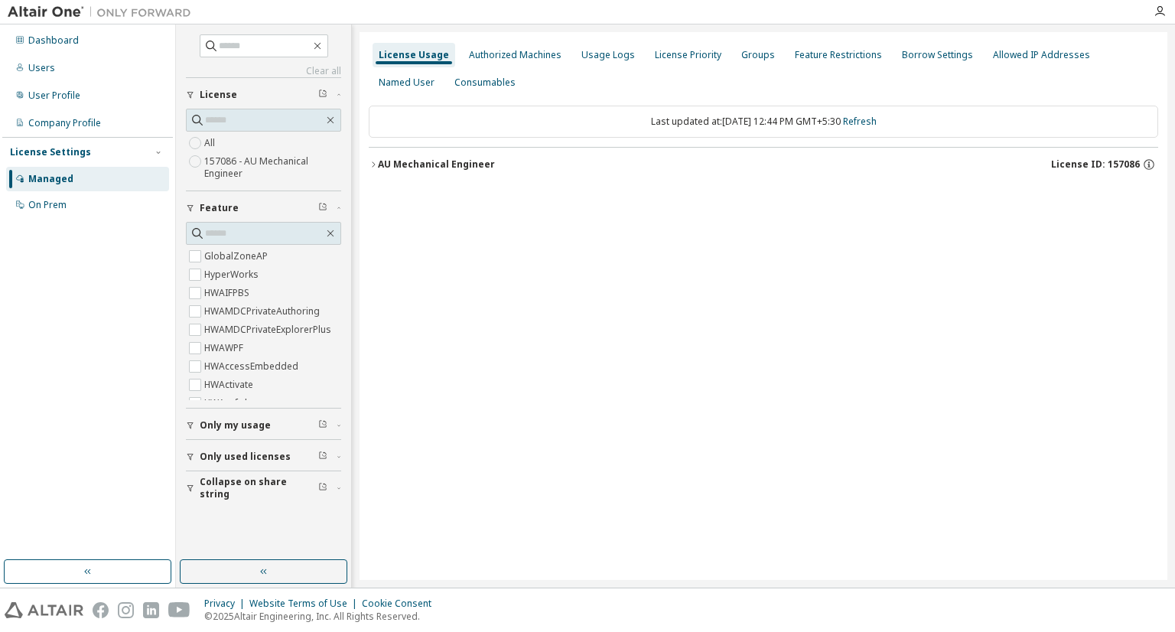
click at [474, 172] on button "AU Mechanical Engineer License ID: 157086" at bounding box center [763, 165] width 789 height 34
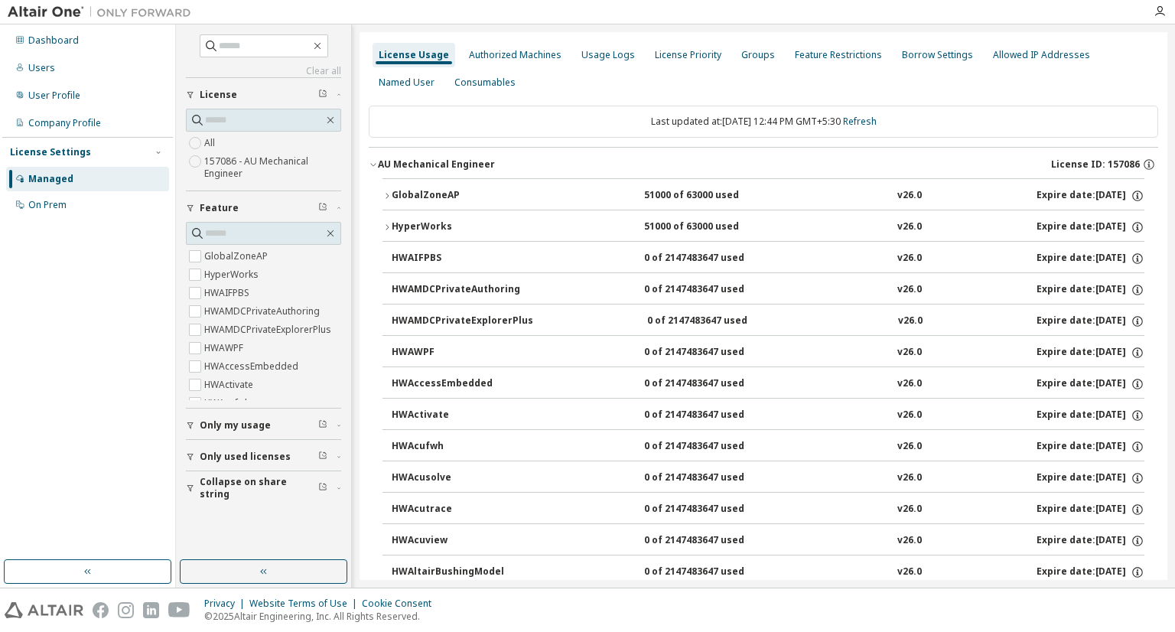
click at [470, 184] on button "GlobalZoneAP 51000 of 63000 used v26.0 Expire date: 2025-12-25" at bounding box center [763, 196] width 762 height 34
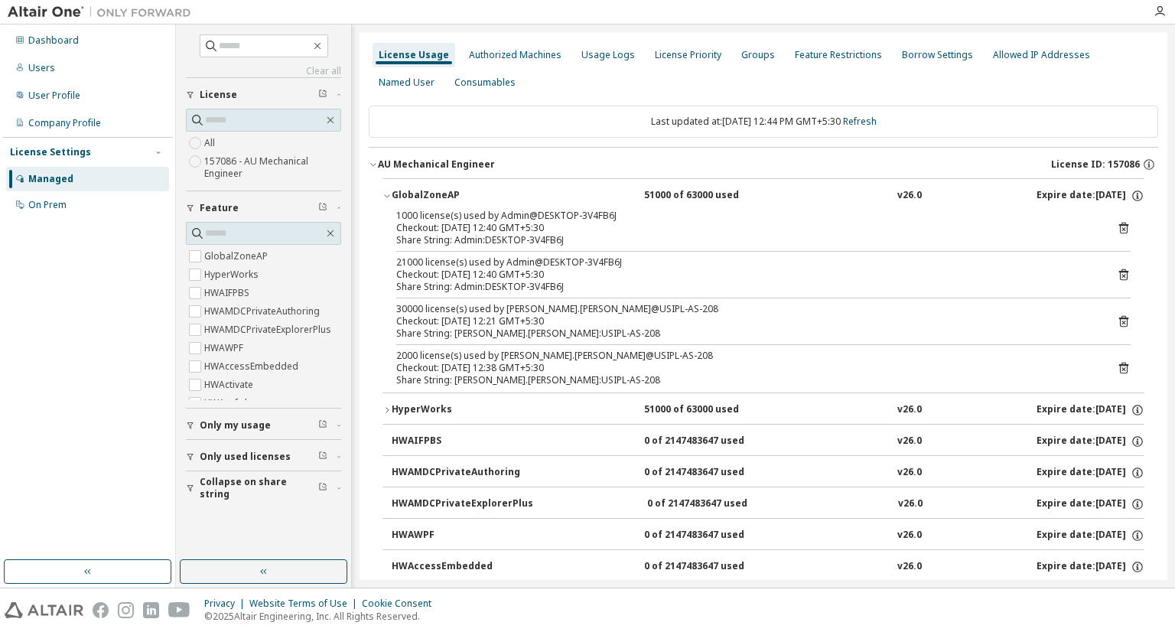
click at [1116, 318] on icon at bounding box center [1123, 321] width 14 height 14
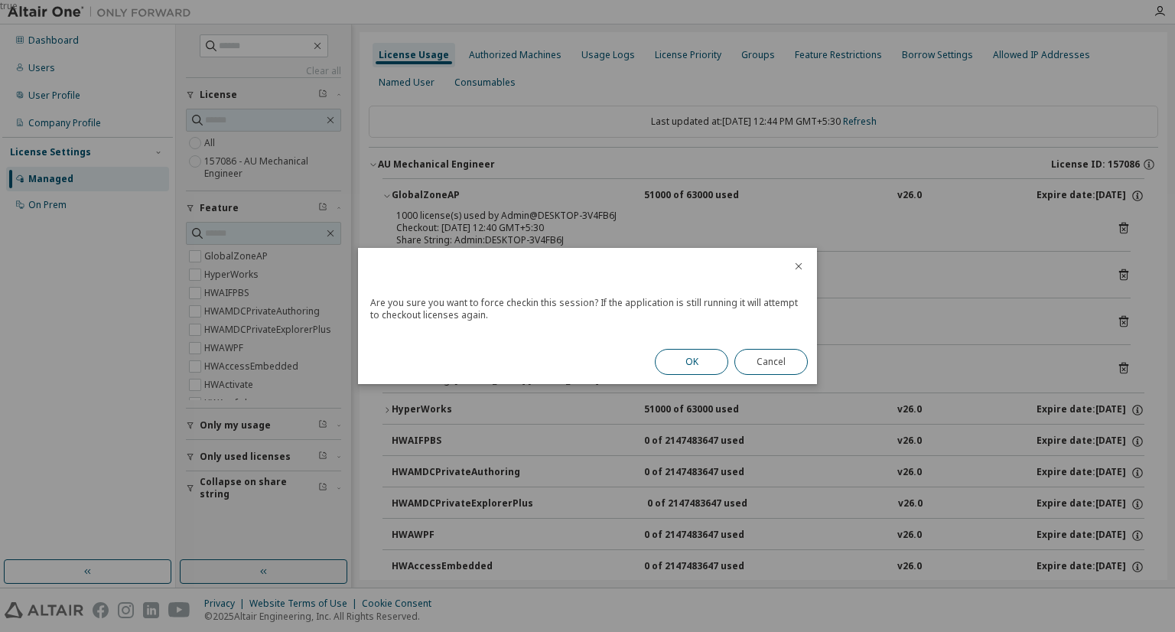
click at [673, 360] on button "OK" at bounding box center [691, 362] width 73 height 26
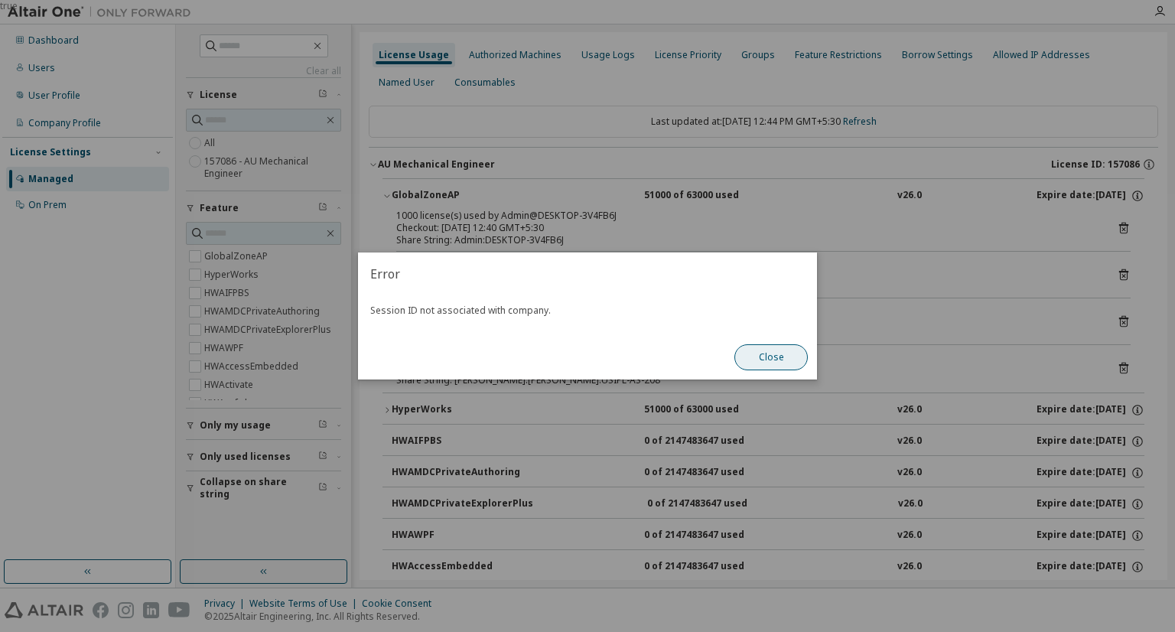
click at [765, 357] on button "Close" at bounding box center [770, 357] width 73 height 26
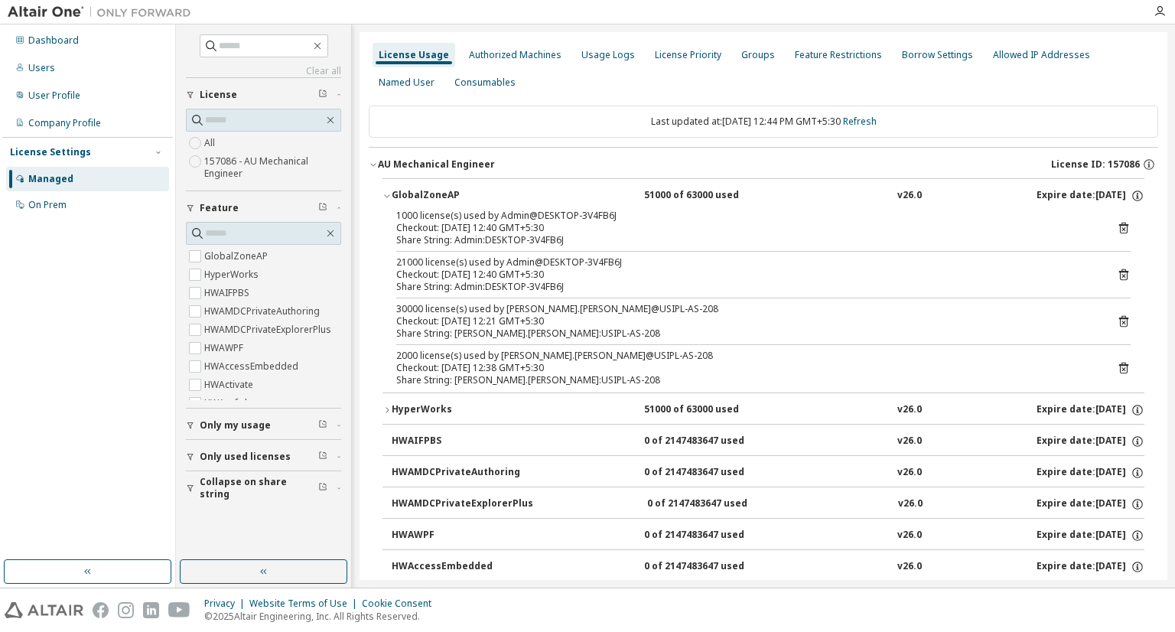
click at [1123, 367] on div "1000 license(s) used by Admin@DESKTOP-3V4FB6J Checkout: 2025-10-07 12:40 GMT+5:…" at bounding box center [763, 301] width 762 height 183
click at [1119, 369] on icon at bounding box center [1123, 367] width 9 height 11
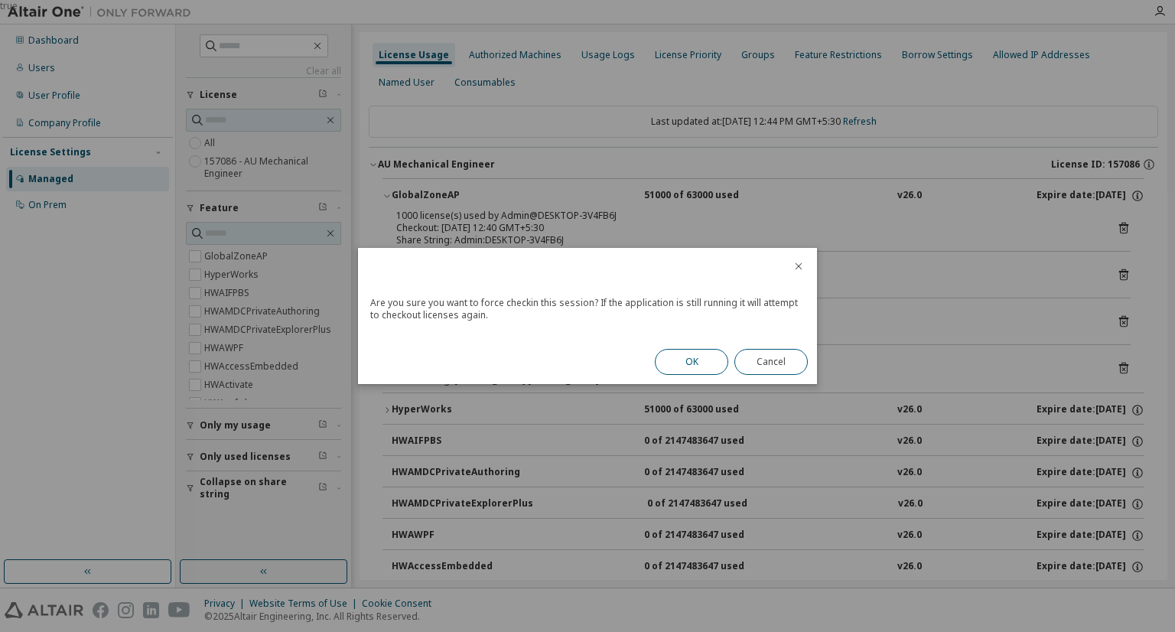
click at [708, 366] on button "OK" at bounding box center [691, 362] width 73 height 26
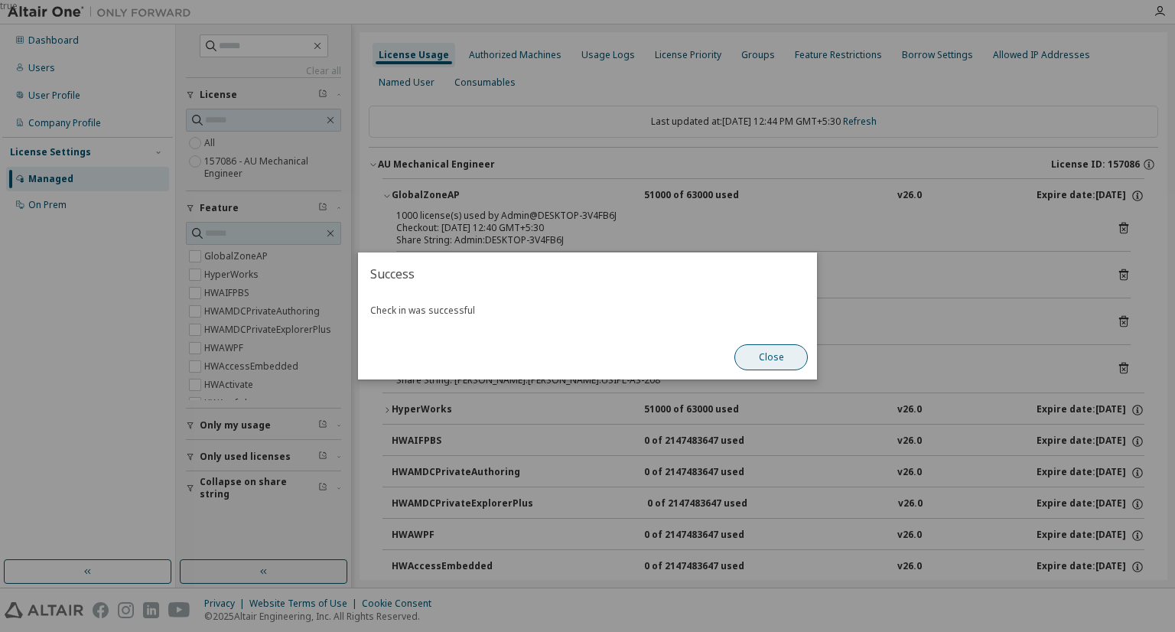
click at [789, 360] on button "Close" at bounding box center [770, 357] width 73 height 26
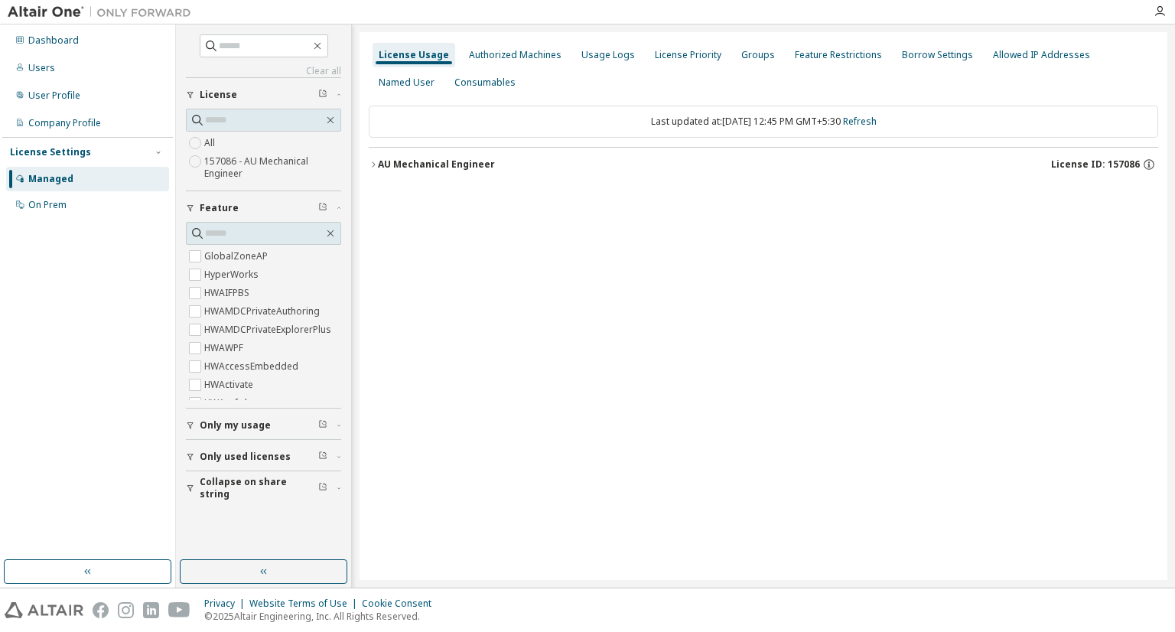
click at [422, 159] on div "AU Mechanical Engineer" at bounding box center [436, 164] width 117 height 12
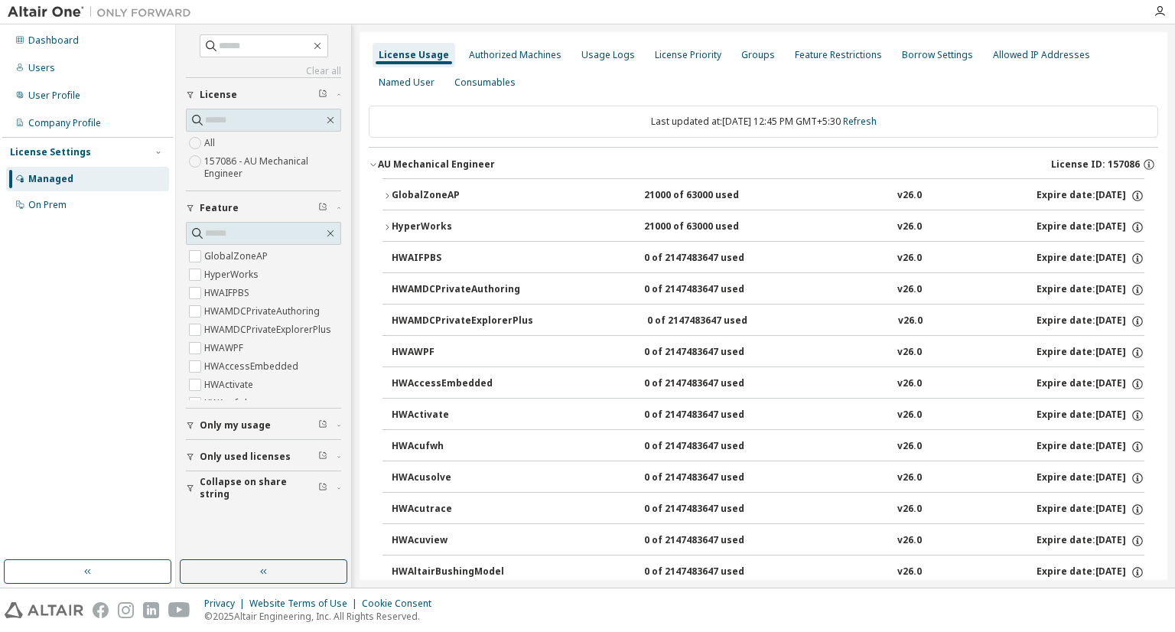
click at [432, 192] on div "GlobalZoneAP" at bounding box center [461, 196] width 138 height 14
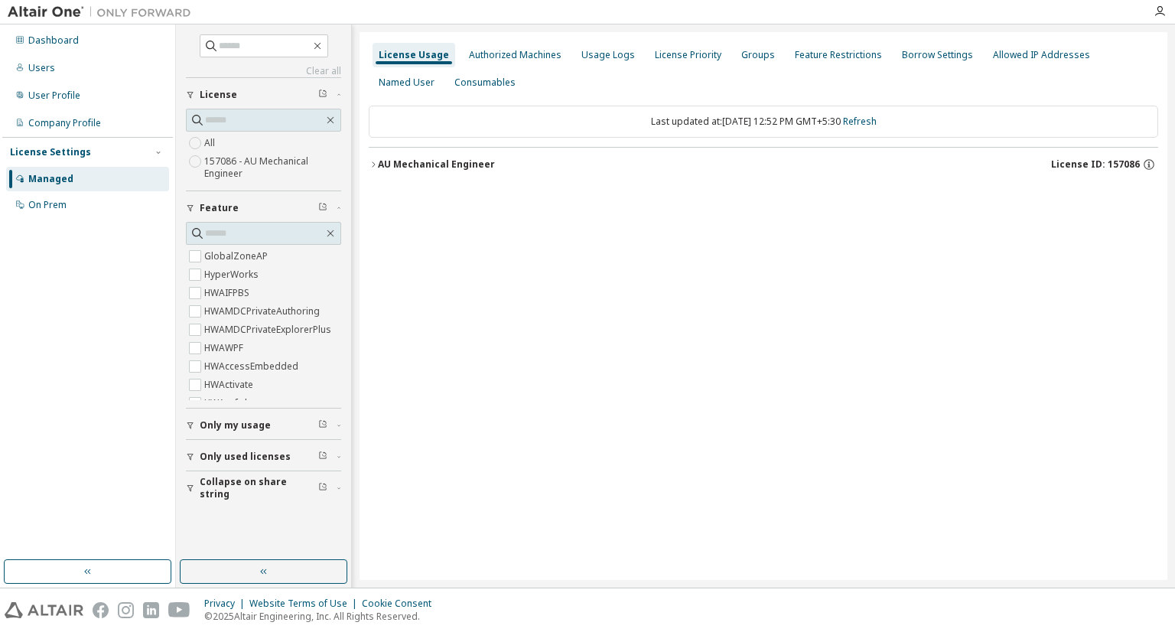
click at [404, 154] on button "AU Mechanical Engineer License ID: 157086" at bounding box center [763, 165] width 789 height 34
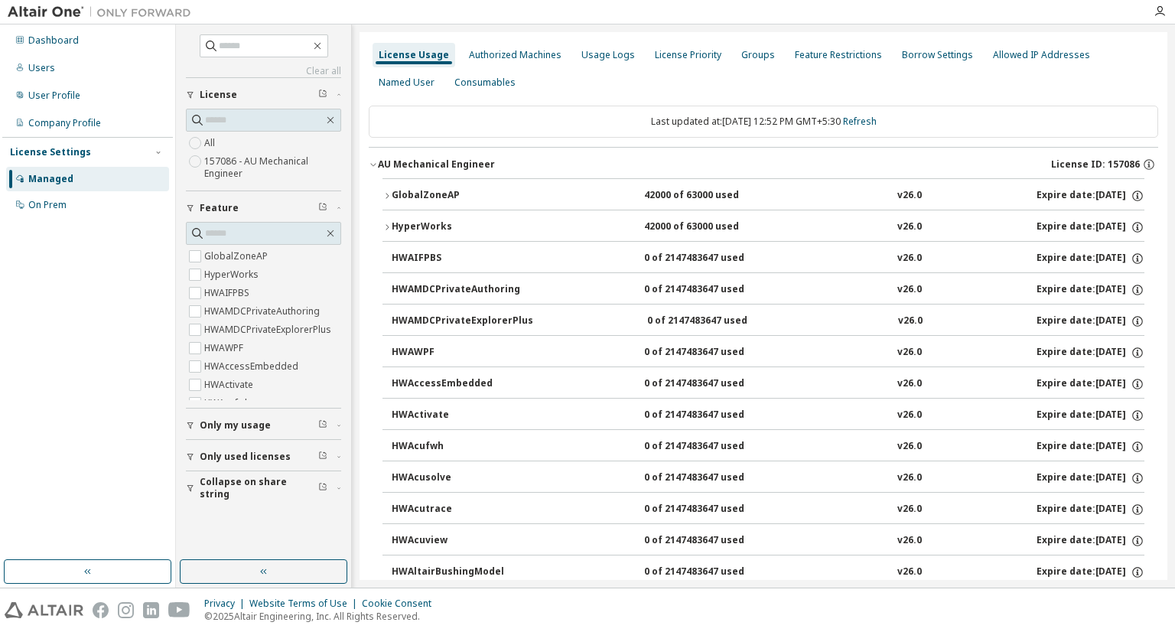
click at [424, 193] on div "GlobalZoneAP" at bounding box center [461, 196] width 138 height 14
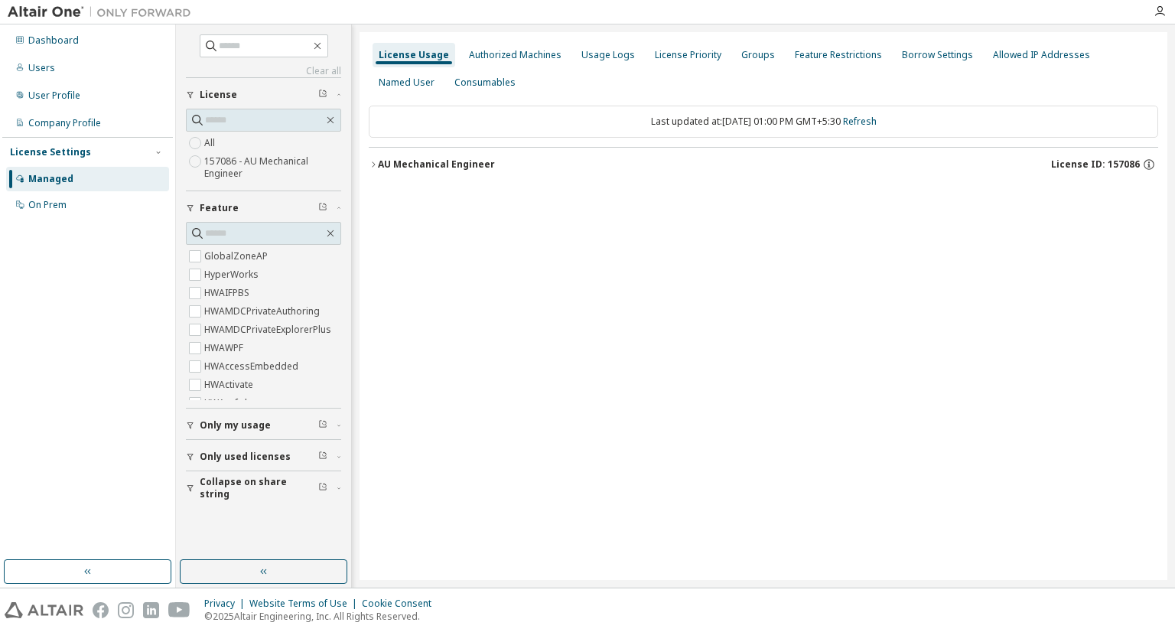
click at [421, 166] on div "AU Mechanical Engineer" at bounding box center [436, 164] width 117 height 12
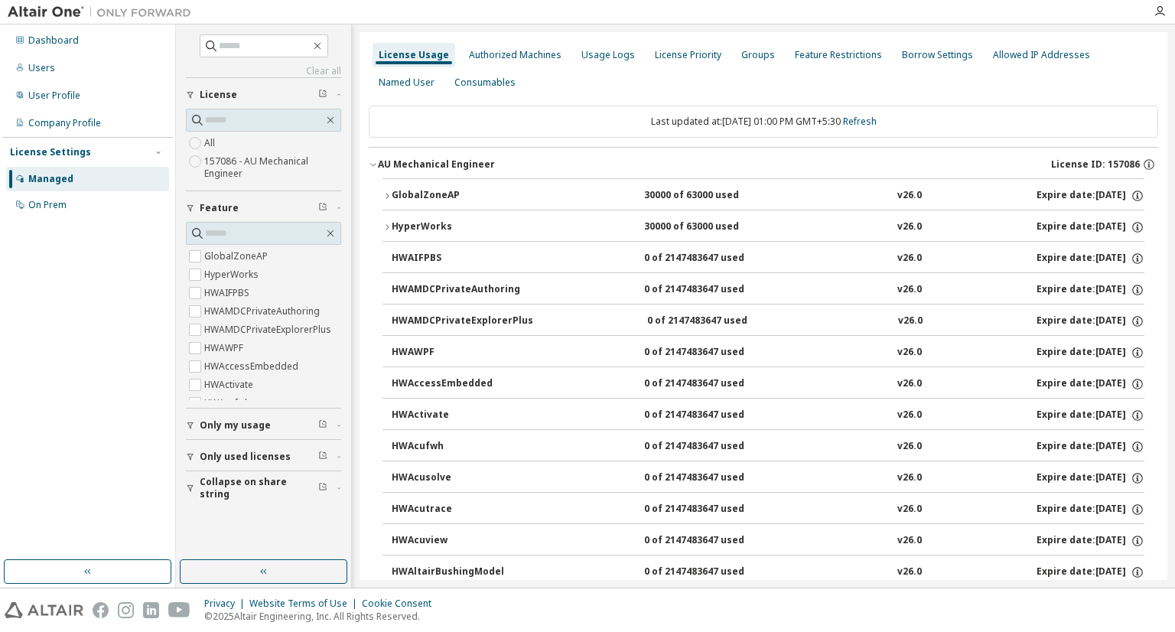
click at [451, 205] on button "GlobalZoneAP 30000 of 63000 used v26.0 Expire date: [DATE]" at bounding box center [763, 196] width 762 height 34
